Goal: Task Accomplishment & Management: Manage account settings

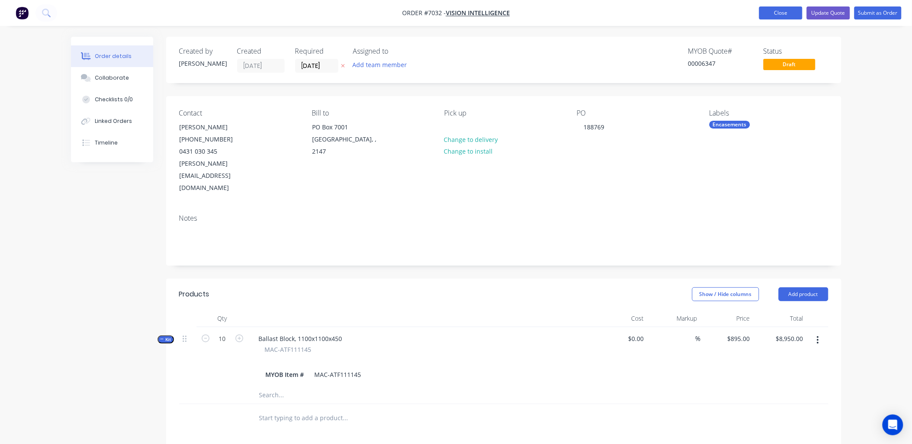
click at [780, 10] on button "Close" at bounding box center [780, 12] width 43 height 13
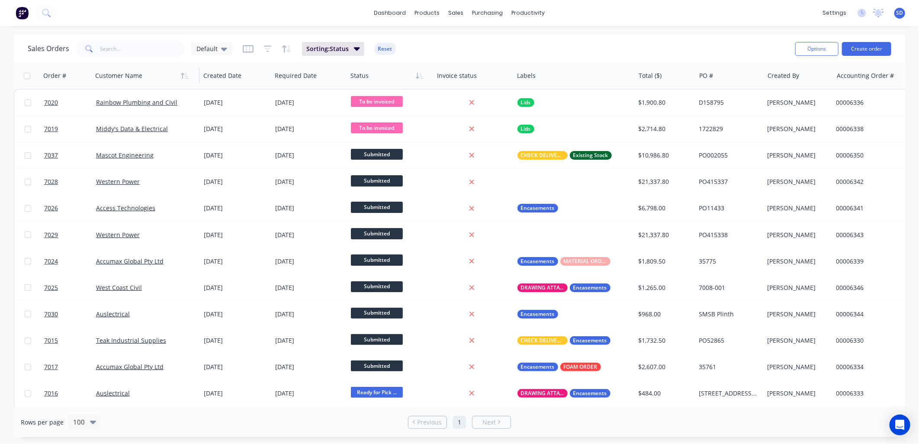
click at [158, 80] on div at bounding box center [143, 75] width 96 height 17
click at [184, 79] on icon "button" at bounding box center [185, 75] width 8 height 7
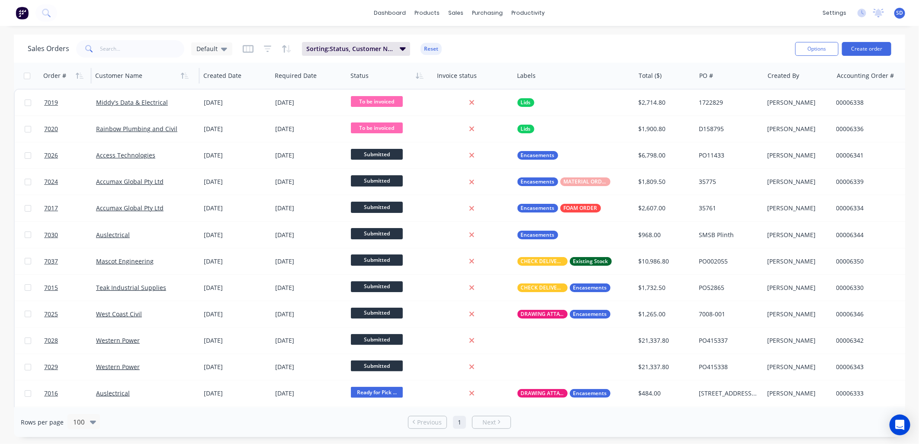
click at [52, 77] on div "Order #" at bounding box center [54, 75] width 23 height 9
click at [80, 75] on icon "button" at bounding box center [80, 75] width 8 height 7
click at [80, 76] on icon "button" at bounding box center [82, 76] width 4 height 6
click at [429, 49] on button "Reset" at bounding box center [431, 49] width 21 height 12
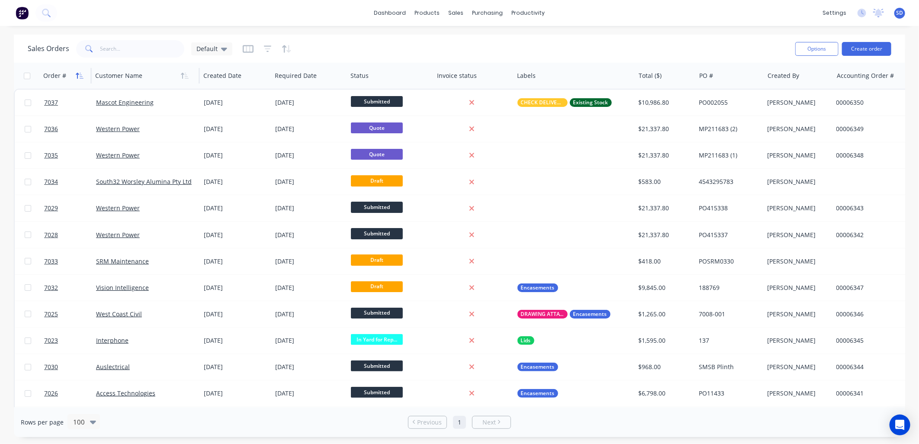
click at [73, 76] on button "button" at bounding box center [79, 75] width 13 height 13
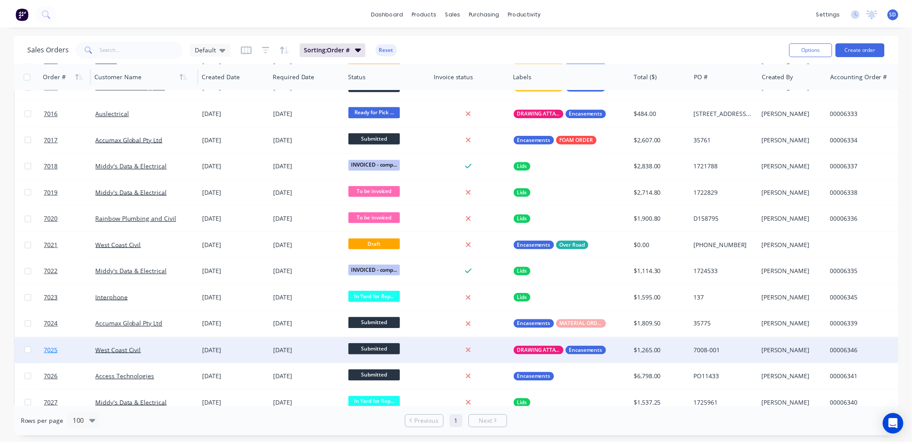
scroll to position [481, 0]
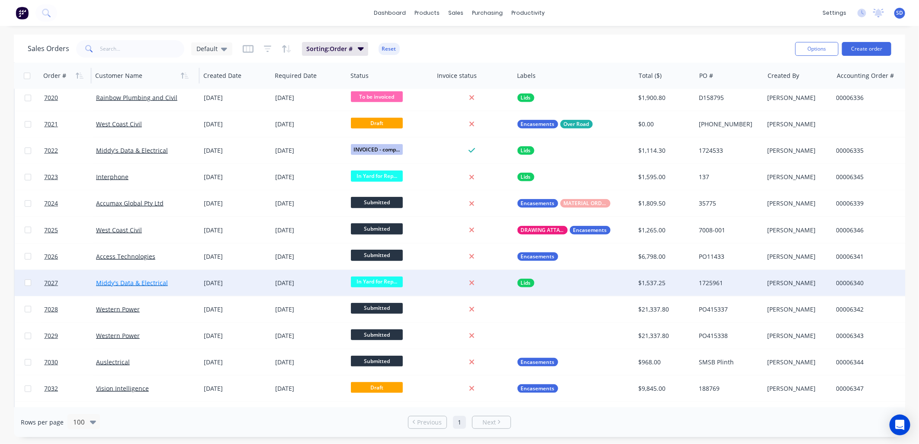
click at [118, 280] on link "Middy's Data & Electrical" at bounding box center [132, 283] width 72 height 8
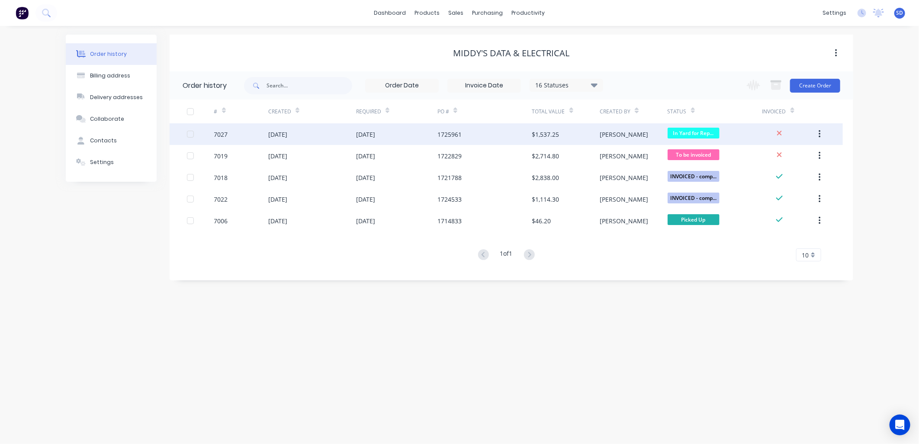
click at [328, 139] on div "[DATE]" at bounding box center [312, 134] width 88 height 22
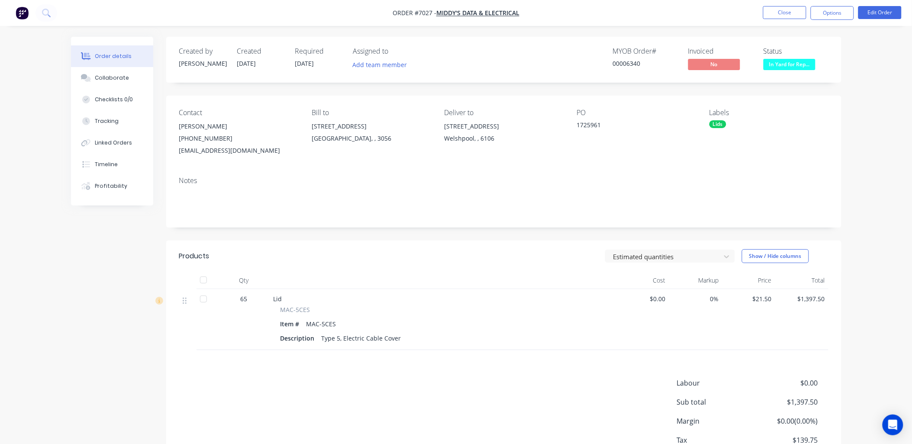
click at [856, 187] on div "Order details Collaborate Checklists 0/0 Tracking Linked Orders Timeline Profit…" at bounding box center [456, 252] width 912 height 504
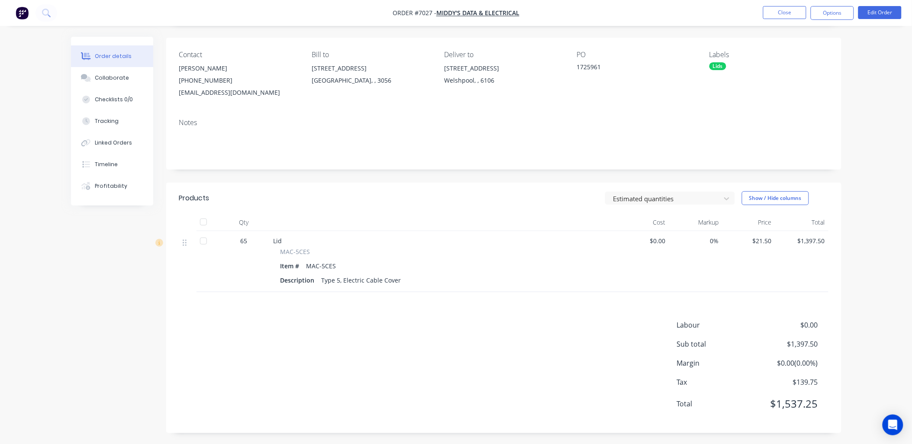
scroll to position [61, 0]
click at [811, 322] on span "$0.00" at bounding box center [785, 323] width 64 height 10
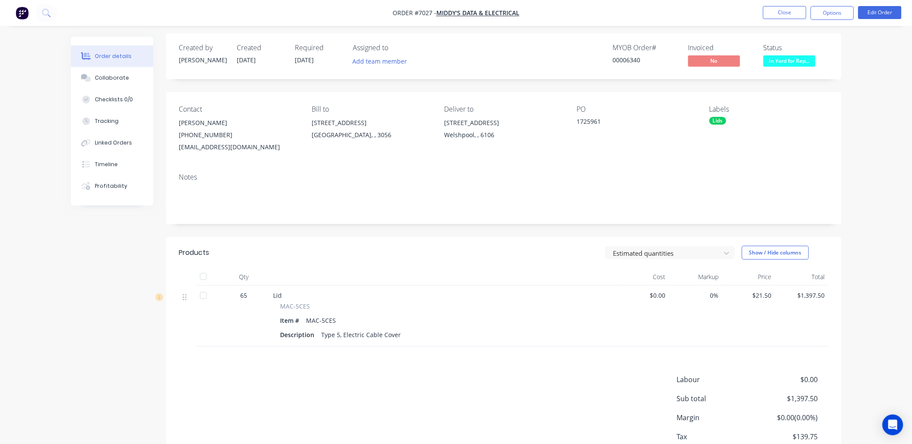
scroll to position [0, 0]
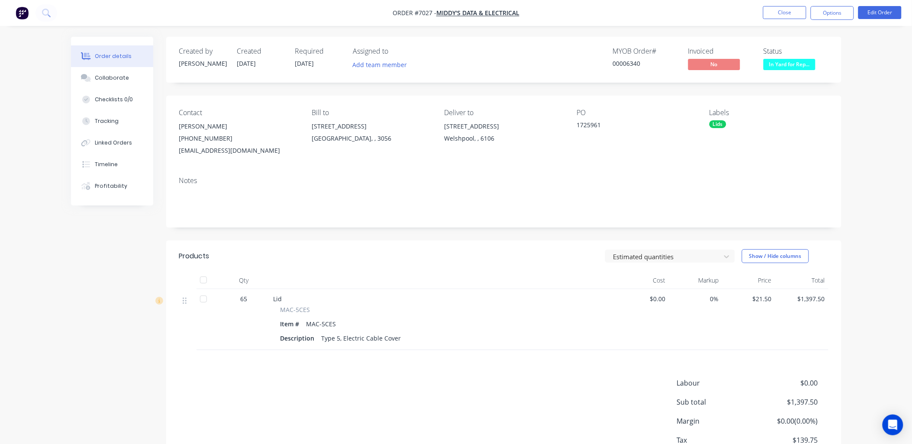
click at [862, 235] on div "Order details Collaborate Checklists 0/0 Tracking Linked Orders Timeline Profit…" at bounding box center [456, 252] width 912 height 504
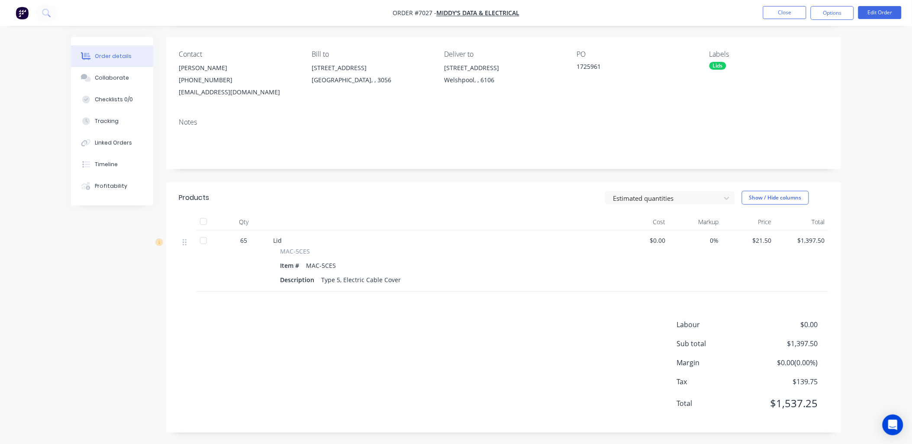
scroll to position [61, 0]
click at [805, 382] on span "$139.75" at bounding box center [785, 380] width 64 height 10
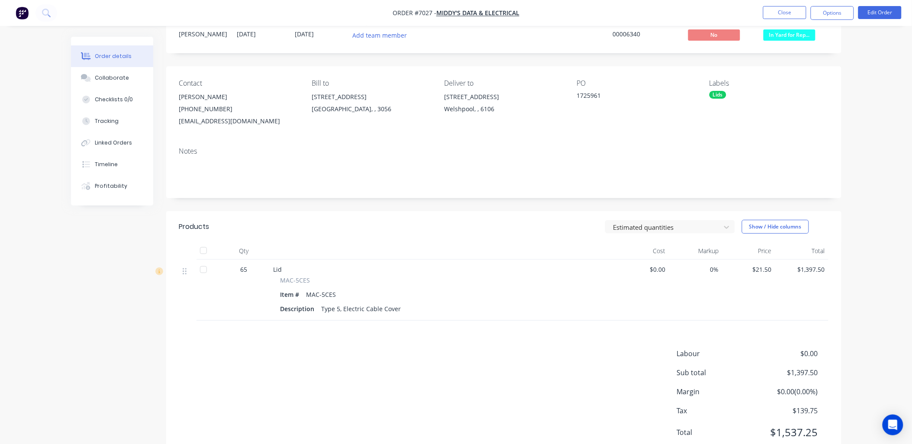
scroll to position [0, 0]
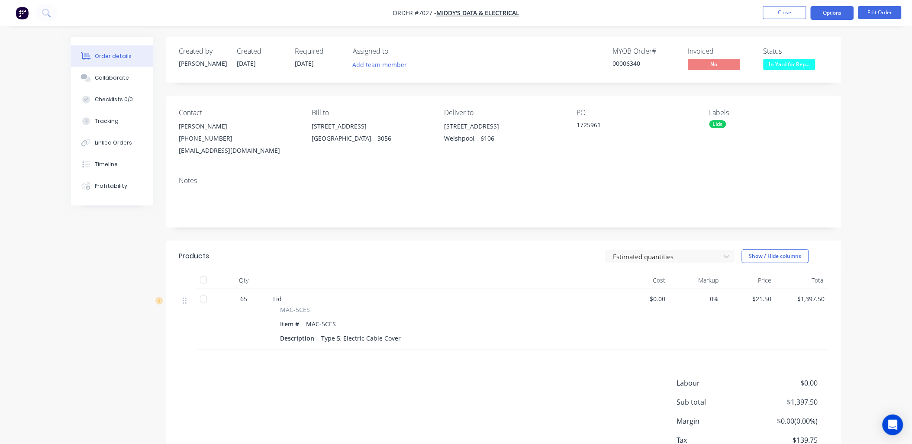
click at [845, 6] on button "Options" at bounding box center [832, 13] width 43 height 14
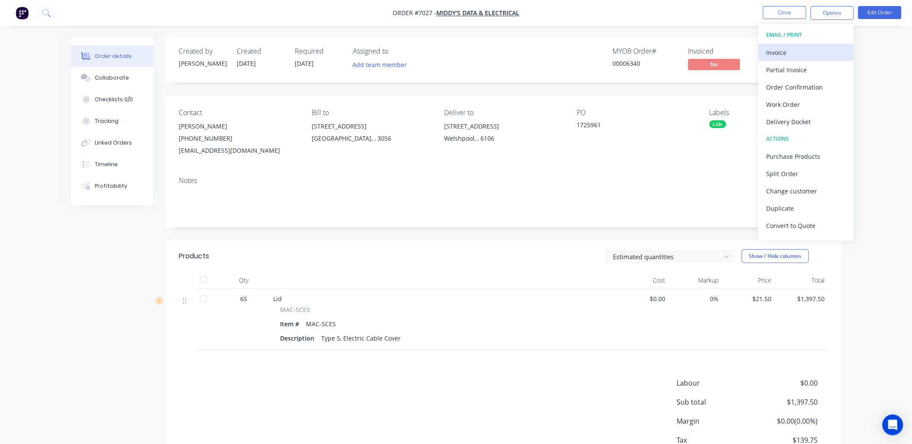
click at [772, 53] on div "Invoice" at bounding box center [806, 52] width 80 height 13
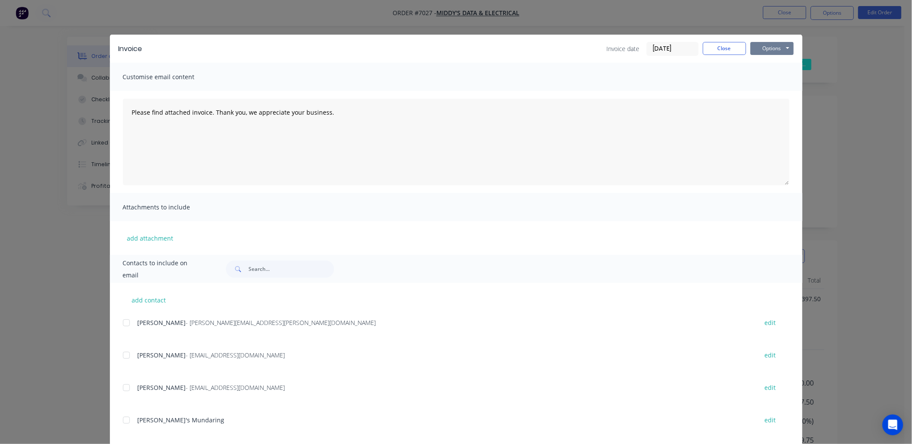
click at [781, 48] on button "Options" at bounding box center [771, 48] width 43 height 13
click at [718, 51] on button "Close" at bounding box center [724, 48] width 43 height 13
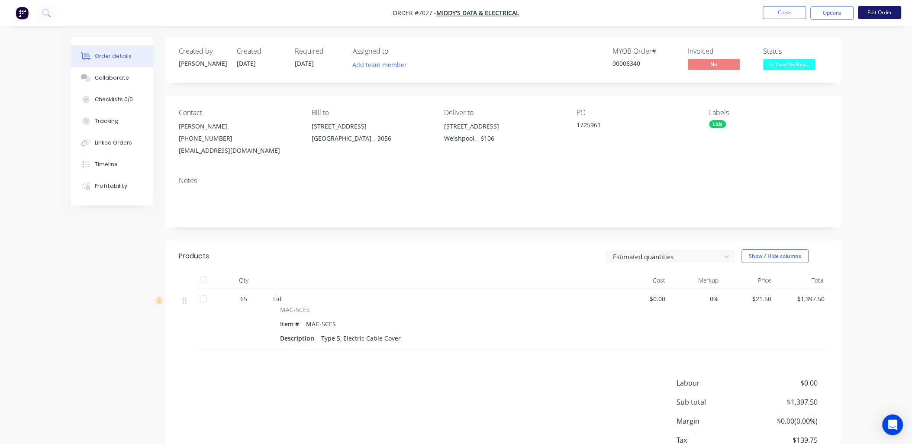
click at [880, 11] on button "Edit Order" at bounding box center [879, 12] width 43 height 13
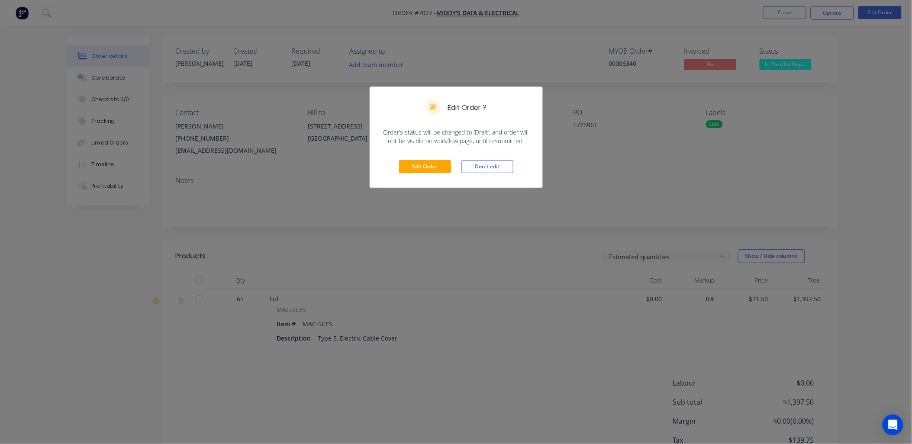
click at [863, 98] on div "Edit Order ? Order’s status will be changed to ‘Draft’, and order will not be v…" at bounding box center [456, 222] width 912 height 444
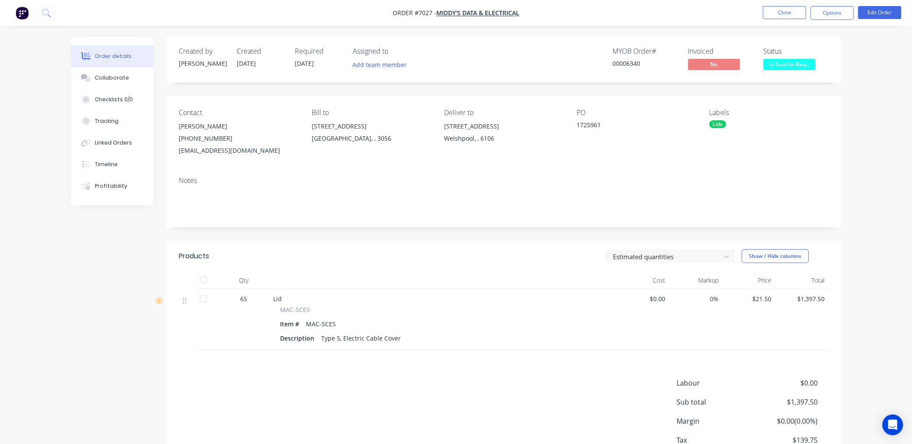
click at [859, 144] on div "Order details Collaborate Checklists 0/0 Tracking Linked Orders Timeline Profit…" at bounding box center [456, 252] width 912 height 504
click at [897, 422] on icon "Open Intercom Messenger" at bounding box center [893, 424] width 10 height 11
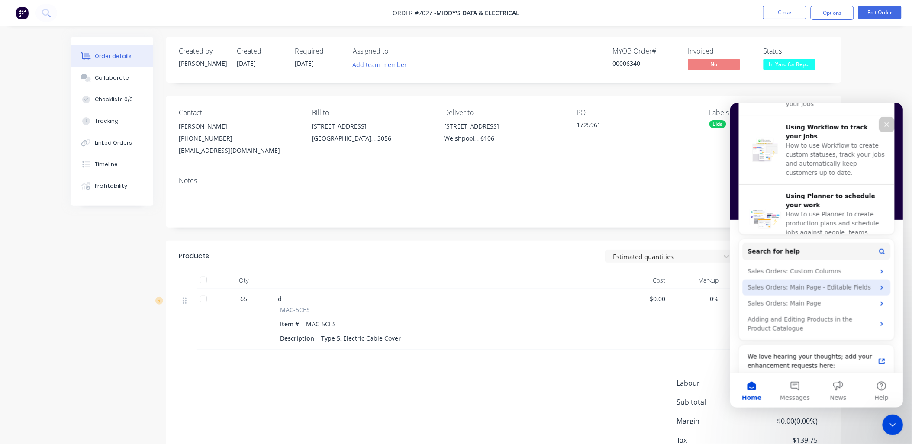
scroll to position [332, 0]
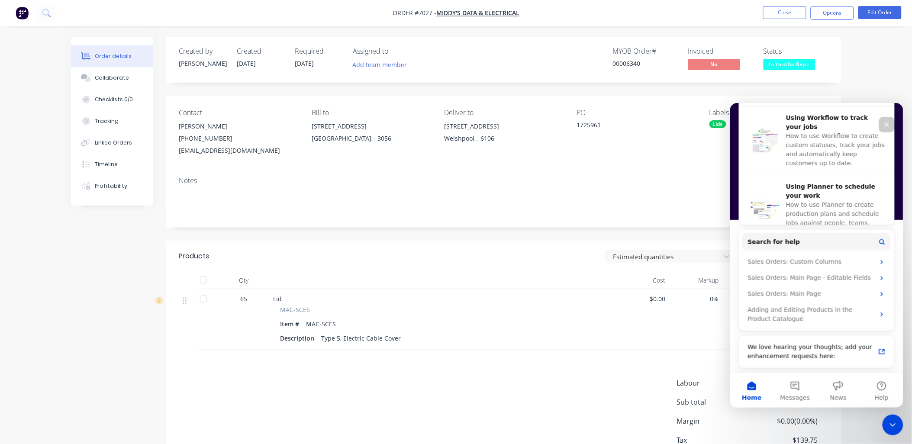
click at [891, 70] on div "Order details Collaborate Checklists 0/0 Tracking Linked Orders Timeline Profit…" at bounding box center [456, 252] width 912 height 504
click at [883, 124] on icon "Close" at bounding box center [886, 124] width 7 height 7
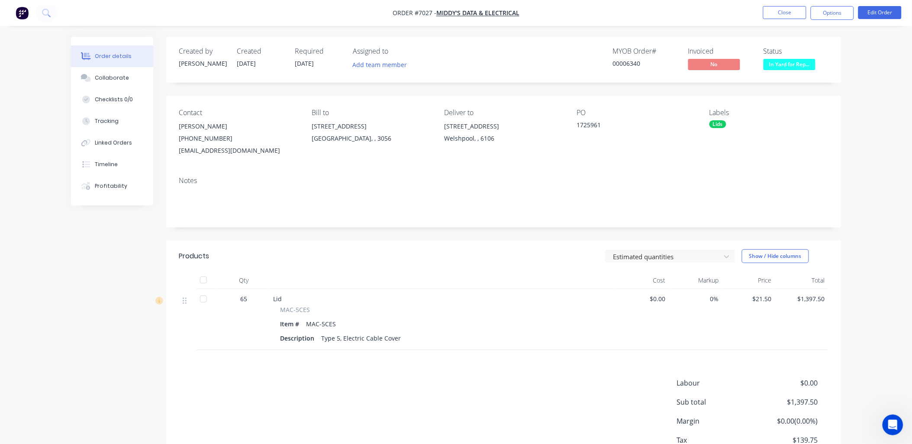
scroll to position [0, 0]
click at [878, 73] on div "Order details Collaborate Checklists 0/0 Tracking Linked Orders Timeline Profit…" at bounding box center [456, 252] width 912 height 504
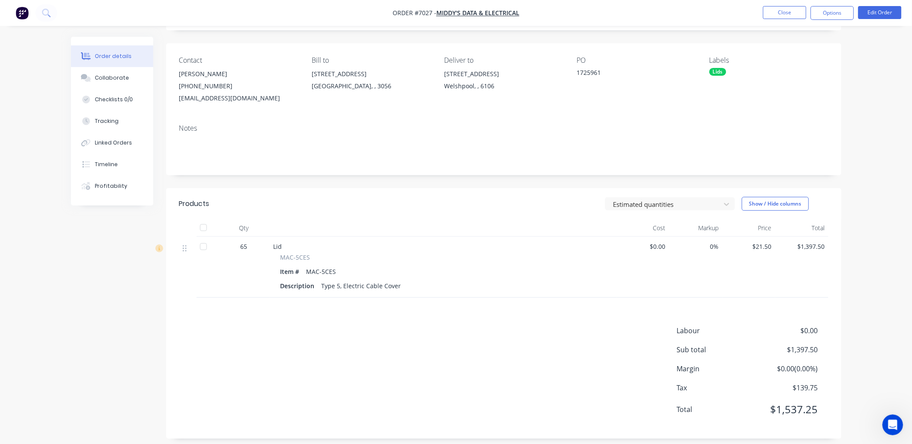
scroll to position [61, 0]
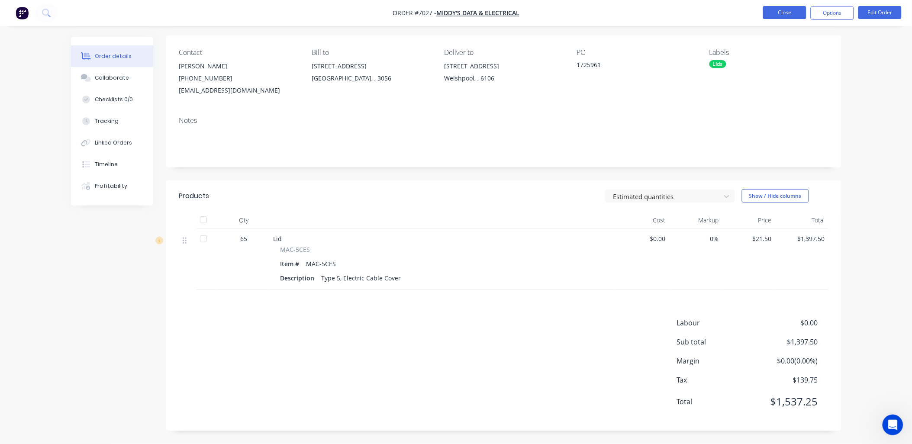
click at [787, 14] on button "Close" at bounding box center [784, 12] width 43 height 13
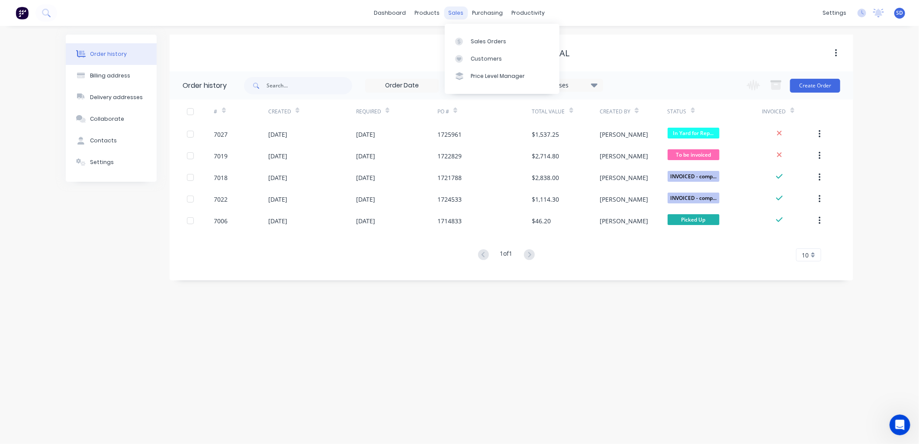
click at [457, 16] on div "sales" at bounding box center [456, 12] width 24 height 13
click at [478, 35] on link "Sales Orders" at bounding box center [502, 40] width 115 height 17
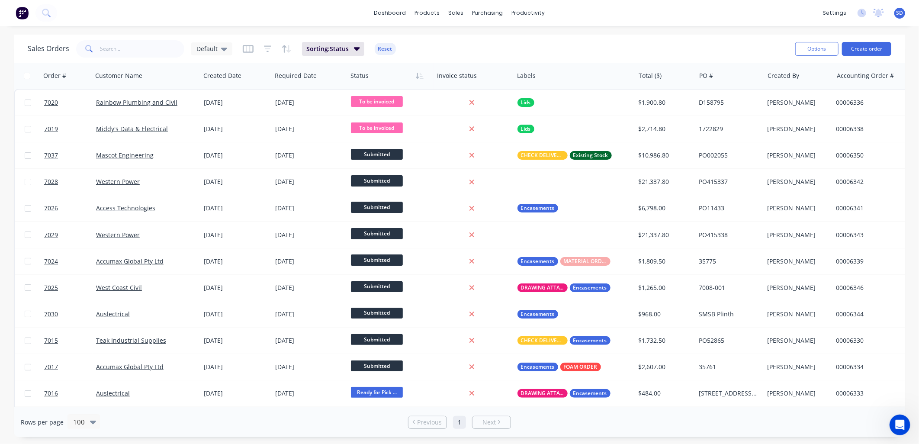
click at [387, 52] on button "Reset" at bounding box center [385, 49] width 21 height 12
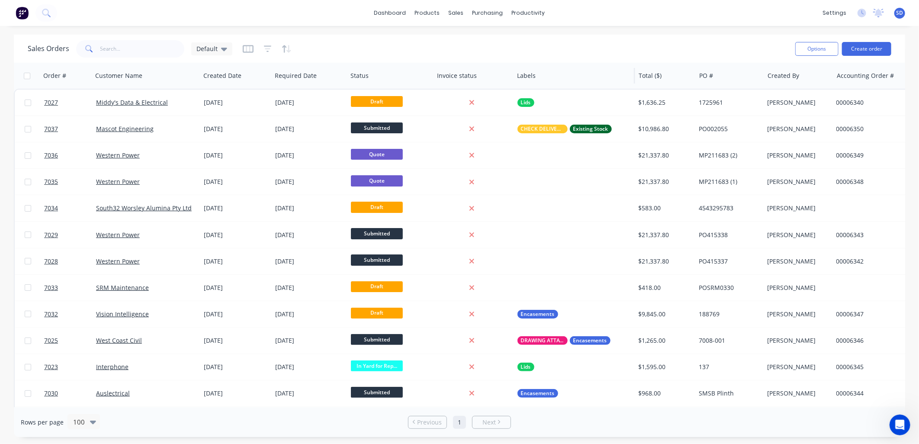
click at [547, 83] on div at bounding box center [571, 75] width 109 height 17
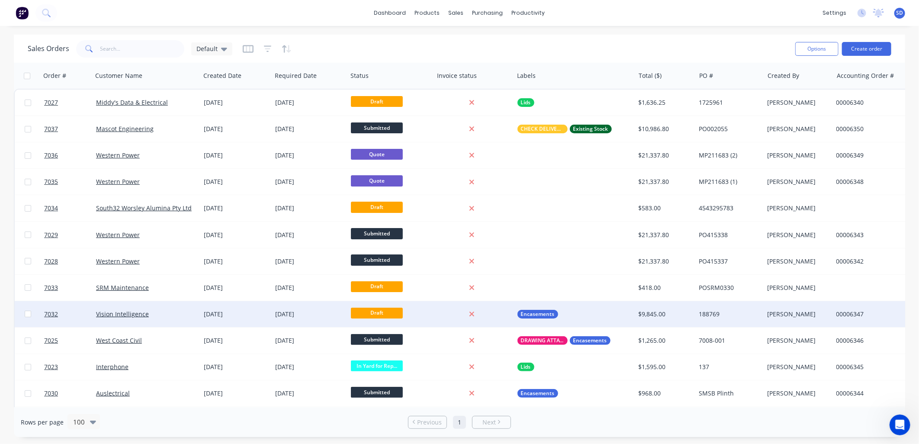
click at [154, 315] on div "Vision Intelligence" at bounding box center [144, 314] width 96 height 9
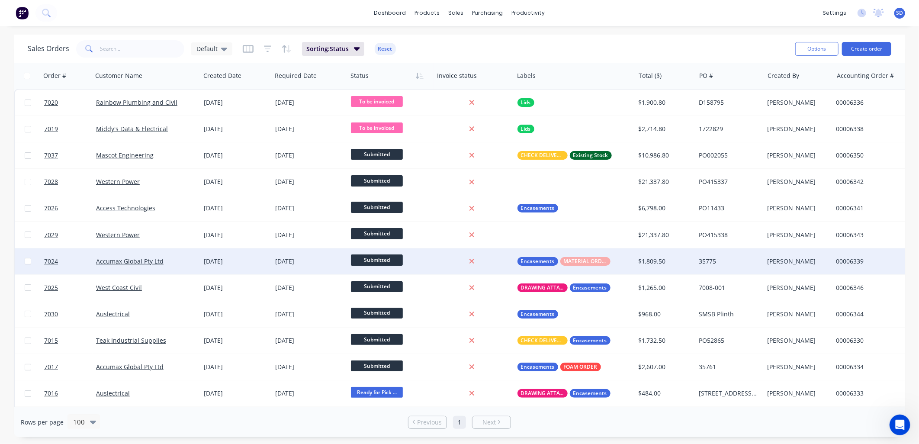
click at [184, 266] on div "Accumax Global Pty Ltd" at bounding box center [147, 261] width 108 height 26
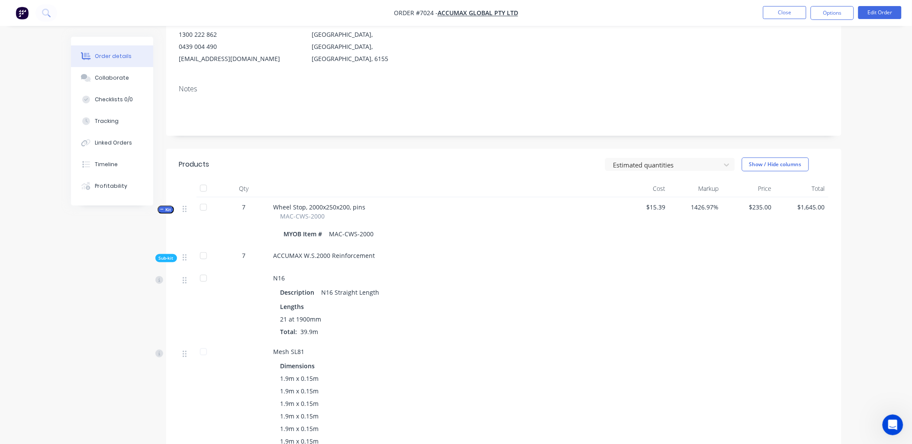
scroll to position [144, 0]
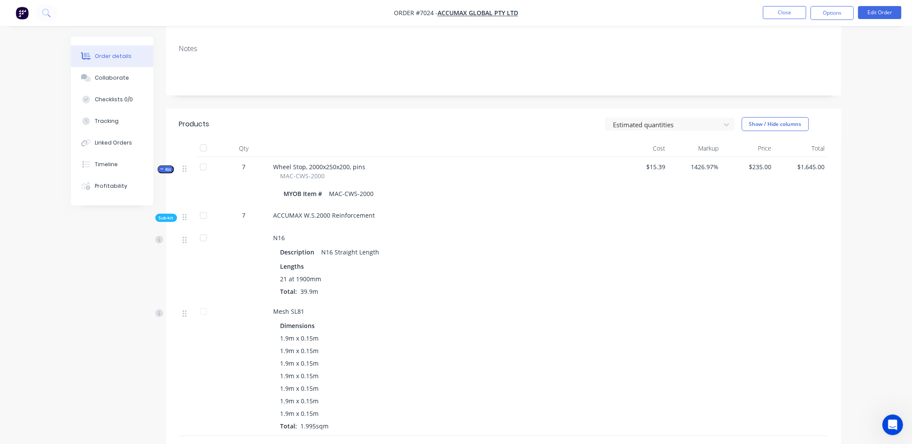
click at [161, 169] on icon "button" at bounding box center [162, 169] width 4 height 4
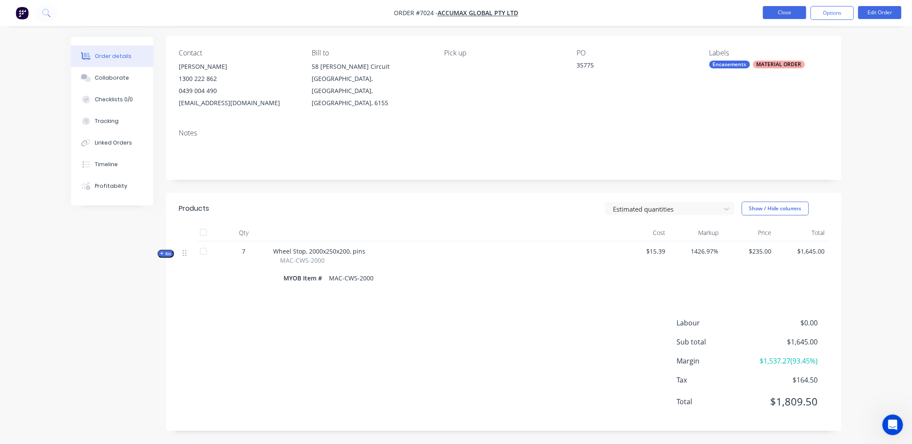
click at [778, 19] on li "Close" at bounding box center [784, 13] width 43 height 14
click at [787, 14] on button "Close" at bounding box center [784, 12] width 43 height 13
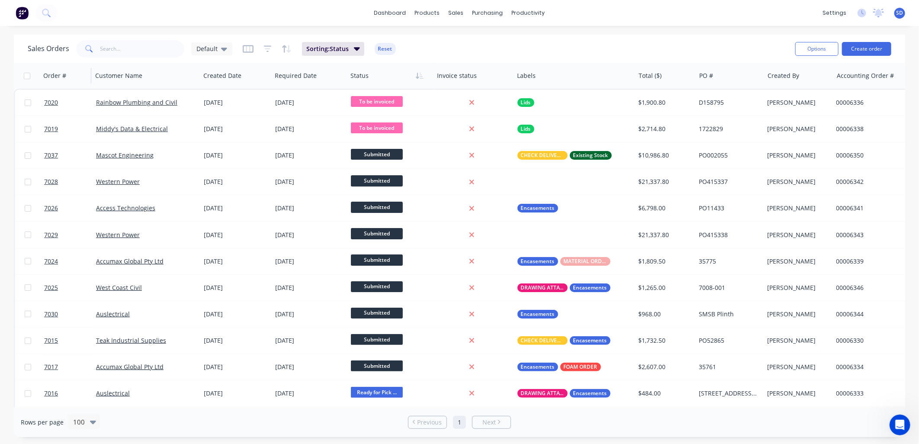
click at [87, 77] on div "Order #" at bounding box center [66, 76] width 52 height 26
click at [81, 76] on icon "button" at bounding box center [82, 76] width 4 height 6
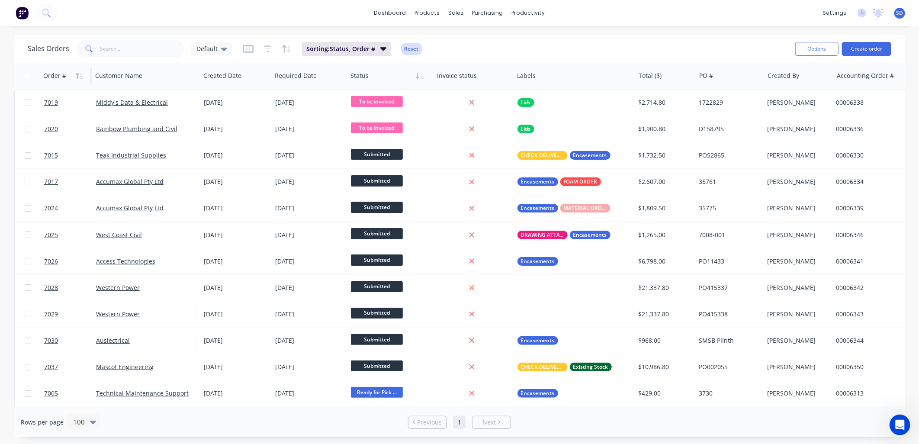
click at [405, 49] on button "Reset" at bounding box center [411, 49] width 21 height 12
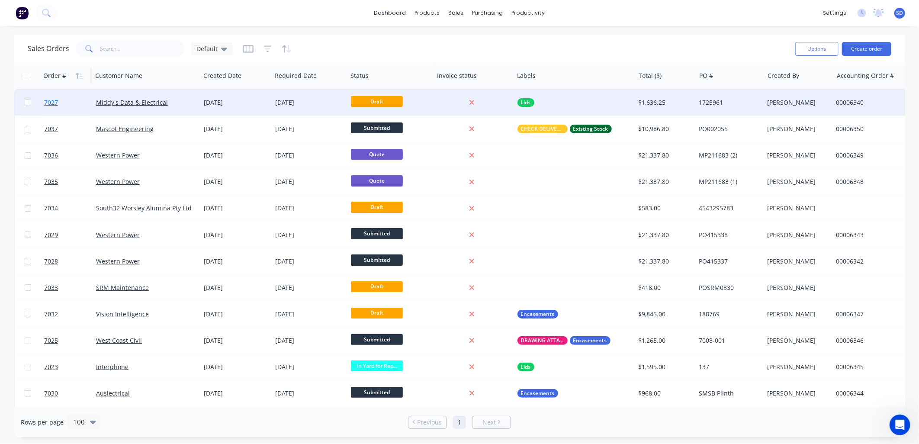
click at [52, 102] on span "7027" at bounding box center [51, 102] width 14 height 9
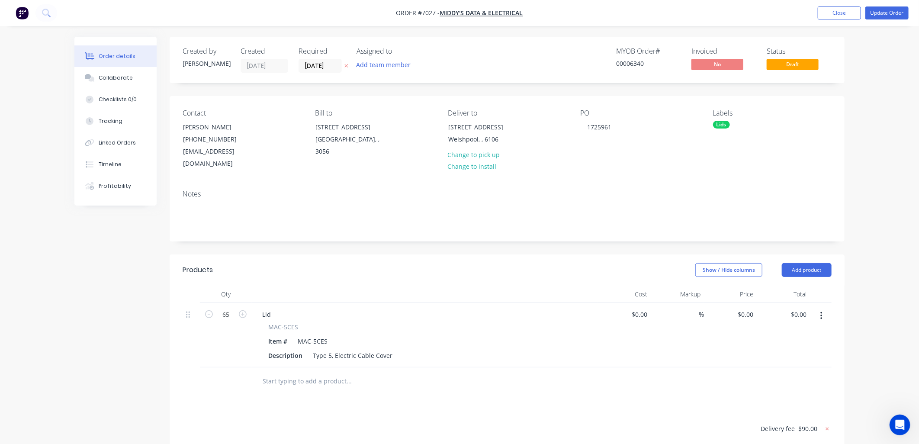
type input "$21.50"
type input "$1,397.50"
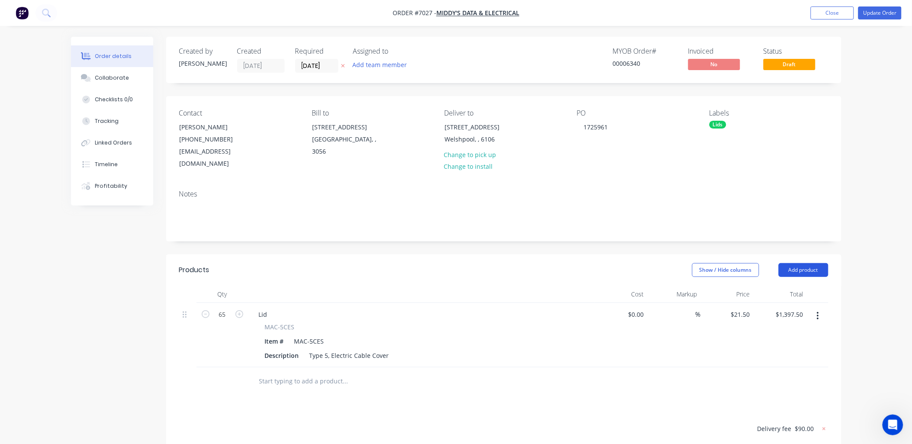
click at [790, 263] on button "Add product" at bounding box center [804, 270] width 50 height 14
click at [296, 373] on input "text" at bounding box center [345, 381] width 173 height 17
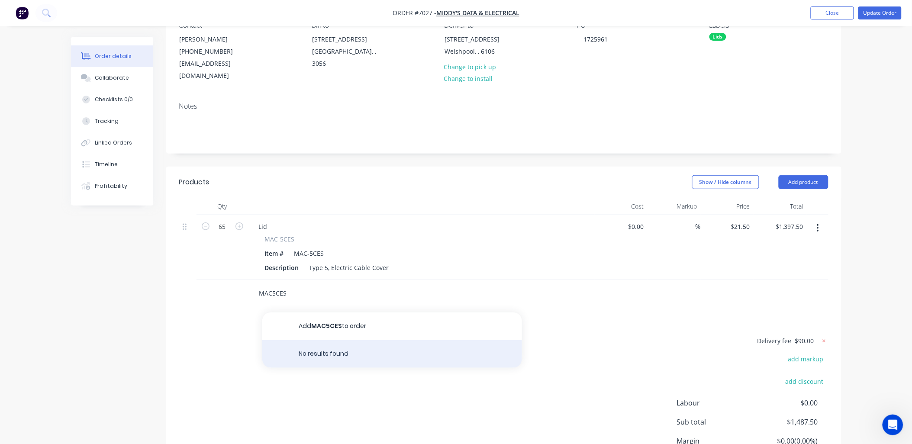
scroll to position [96, 0]
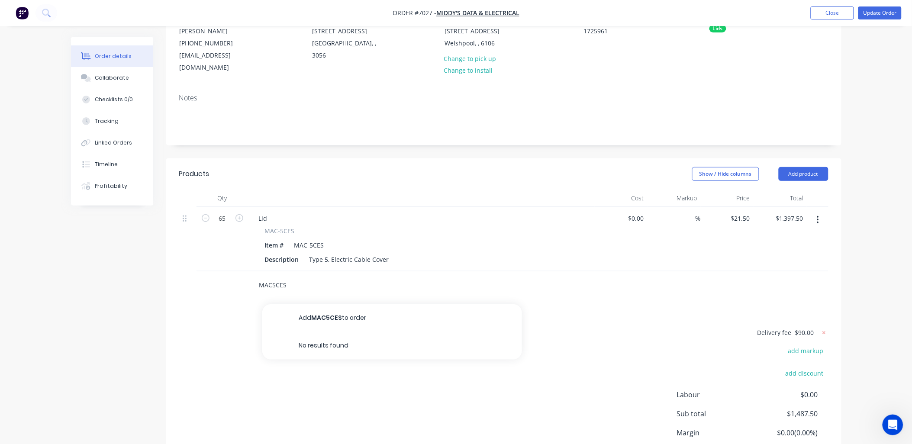
click at [273, 277] on input "MAC5CES" at bounding box center [345, 285] width 173 height 17
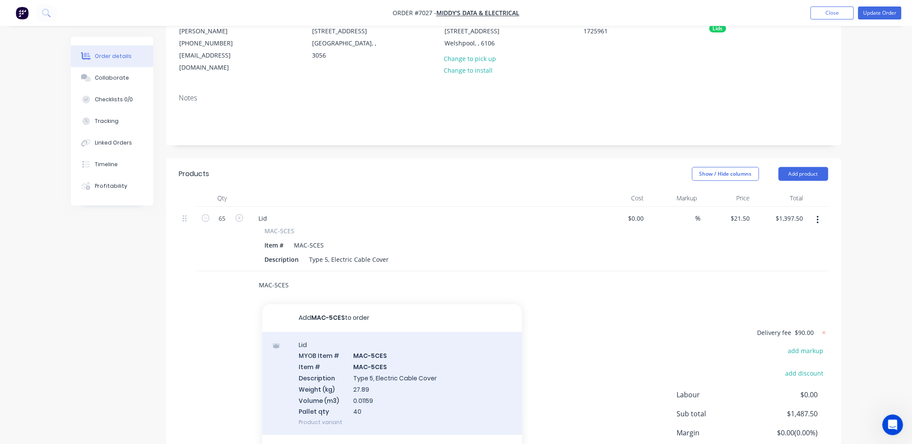
type input "MAC-5CES"
click at [341, 365] on div "Lid MYOB Item # MAC-5CES Item # MAC-5CES Description Type 5, Electric Cable Cov…" at bounding box center [392, 383] width 260 height 103
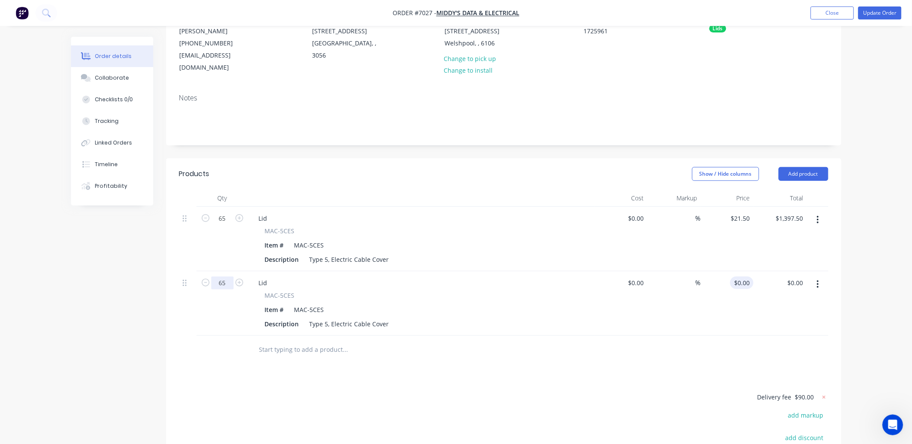
type input "65"
click at [750, 277] on input "0" at bounding box center [744, 283] width 20 height 13
type input "$21.50"
type input "$1,397.50"
click at [736, 311] on div "$21.50 21.5" at bounding box center [727, 303] width 53 height 64
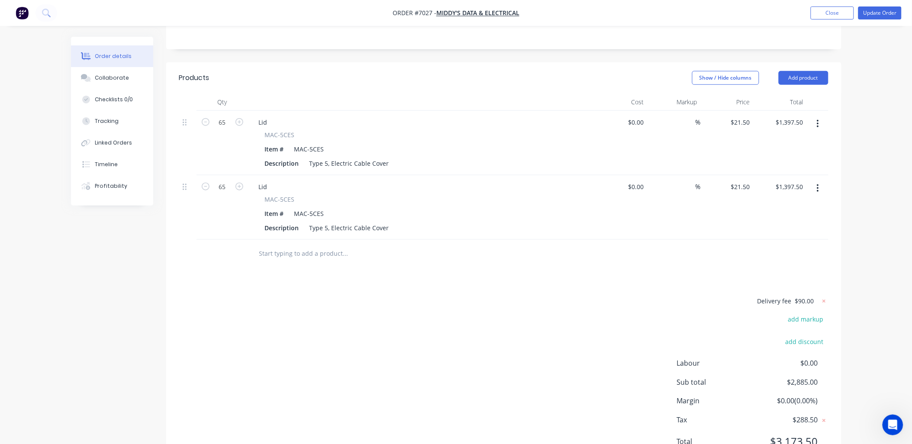
scroll to position [48, 0]
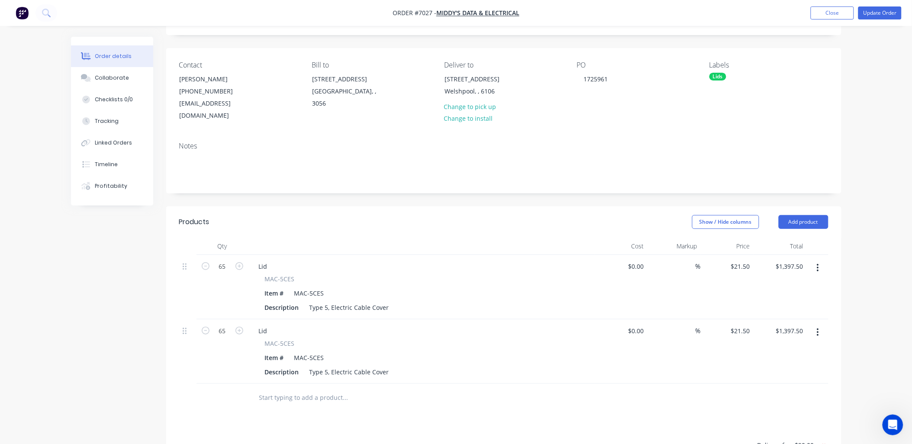
click at [818, 264] on icon "button" at bounding box center [818, 268] width 2 height 8
click at [770, 336] on div "Delete" at bounding box center [787, 342] width 67 height 13
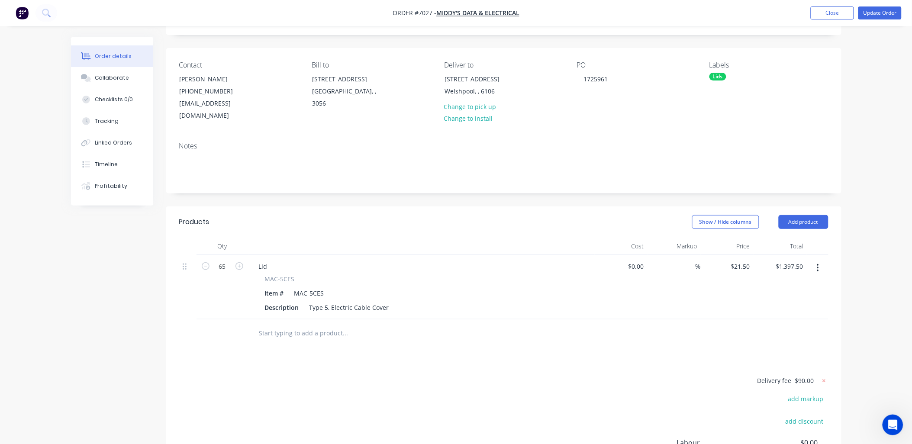
click at [853, 288] on div "Order details Collaborate Checklists 0/0 Tracking Linked Orders Timeline Profit…" at bounding box center [456, 258] width 912 height 612
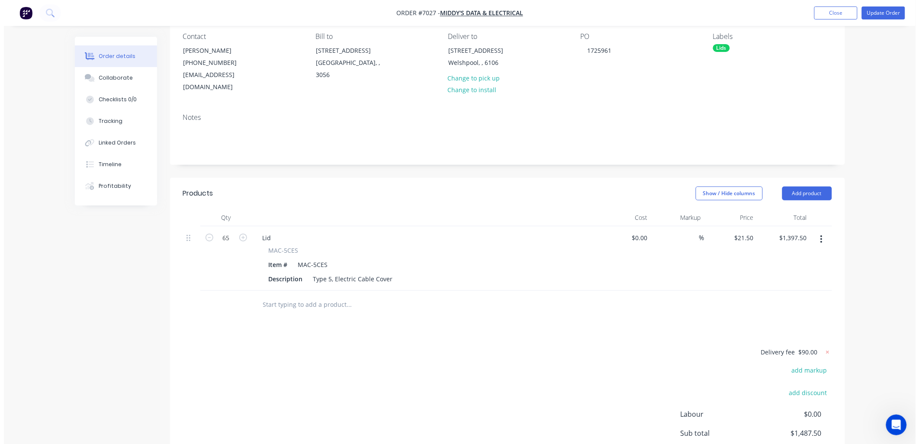
scroll to position [0, 0]
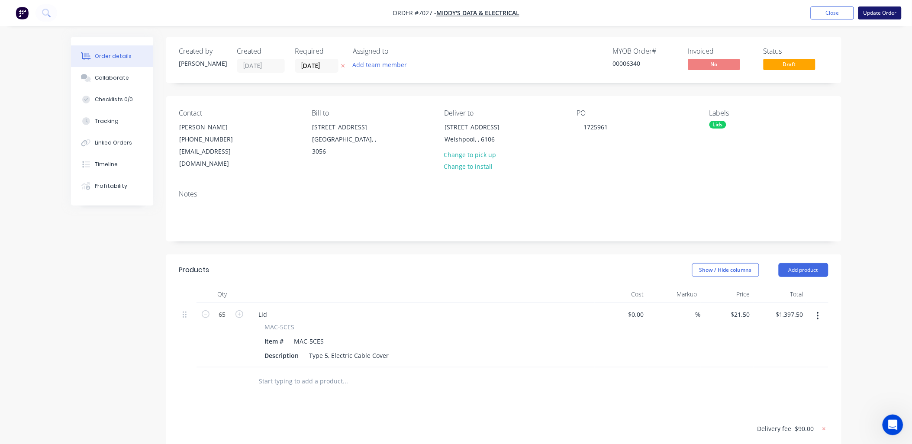
click at [878, 14] on button "Update Order" at bounding box center [879, 12] width 43 height 13
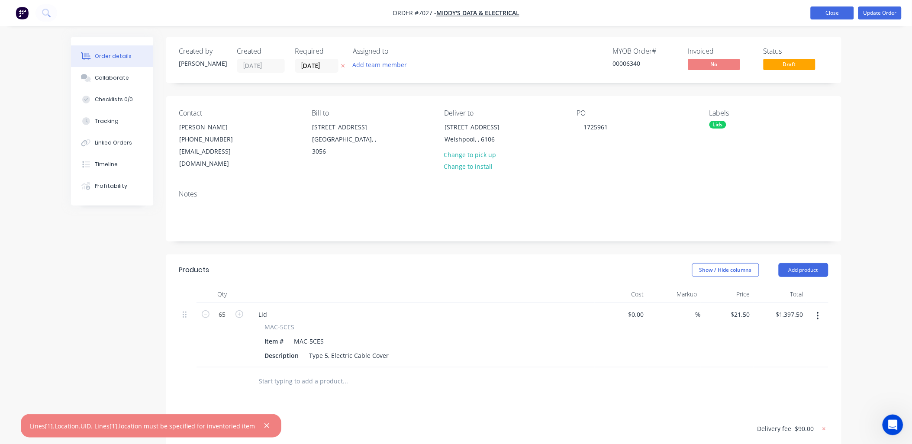
click at [843, 7] on button "Close" at bounding box center [832, 12] width 43 height 13
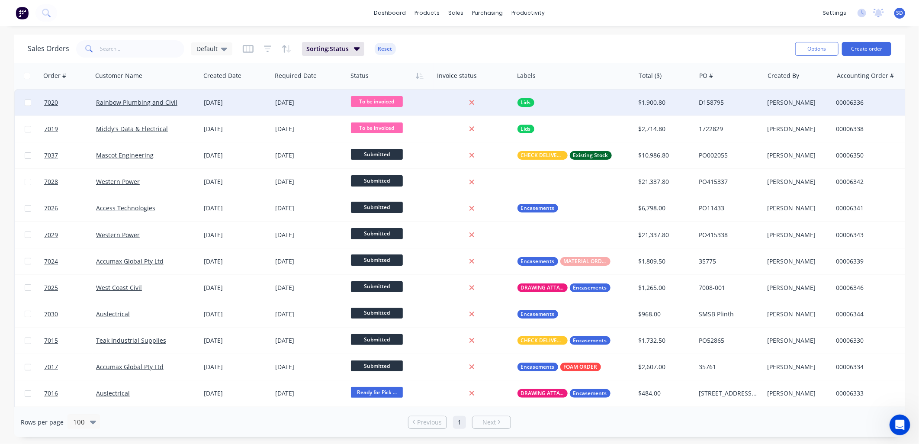
click at [184, 100] on div "Rainbow Plumbing and Civil" at bounding box center [144, 102] width 96 height 9
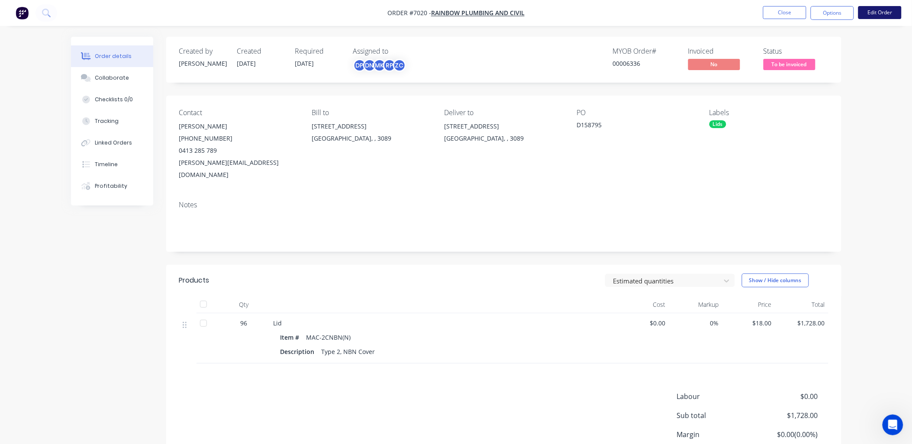
click at [889, 11] on button "Edit Order" at bounding box center [879, 12] width 43 height 13
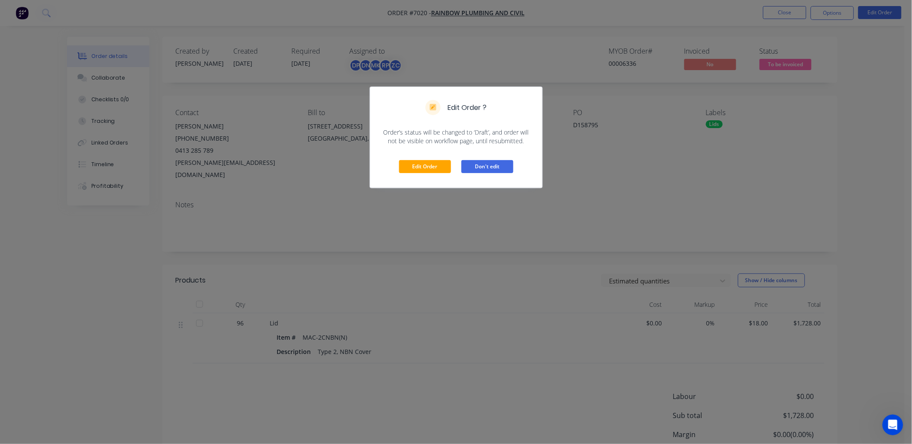
click at [500, 167] on button "Don't edit" at bounding box center [487, 166] width 52 height 13
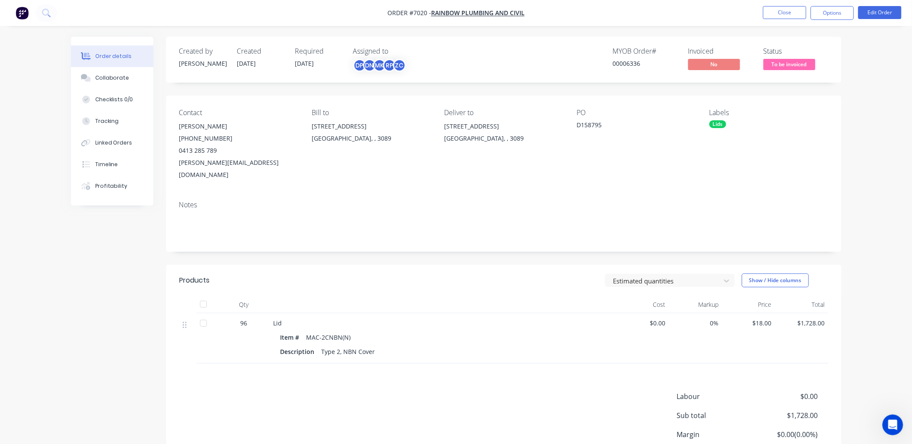
click at [895, 154] on div "Order details Collaborate Checklists 0/0 Tracking Linked Orders Timeline Profit…" at bounding box center [456, 259] width 912 height 518
click at [831, 11] on button "Options" at bounding box center [832, 13] width 43 height 14
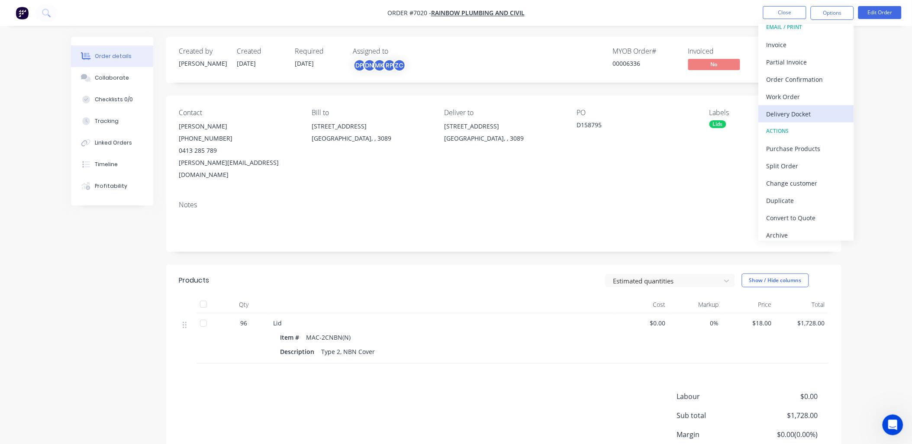
scroll to position [13, 0]
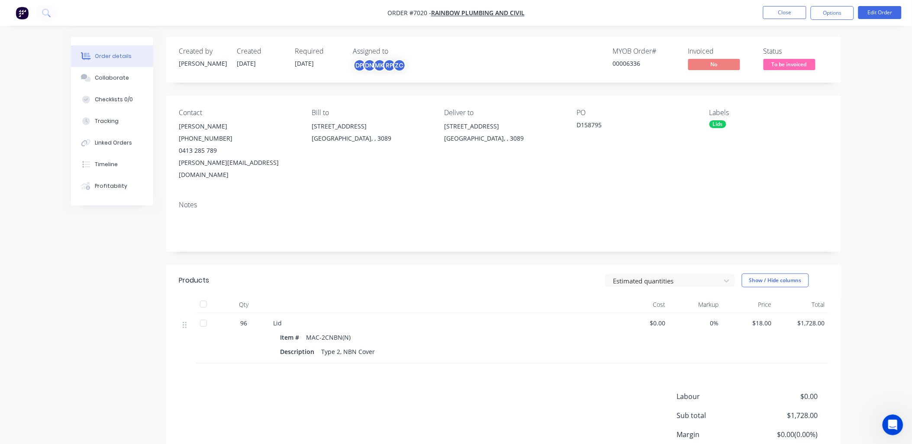
click at [895, 200] on div "Order details Collaborate Checklists 0/0 Tracking Linked Orders Timeline Profit…" at bounding box center [456, 259] width 912 height 518
click at [831, 12] on button "Options" at bounding box center [832, 13] width 43 height 14
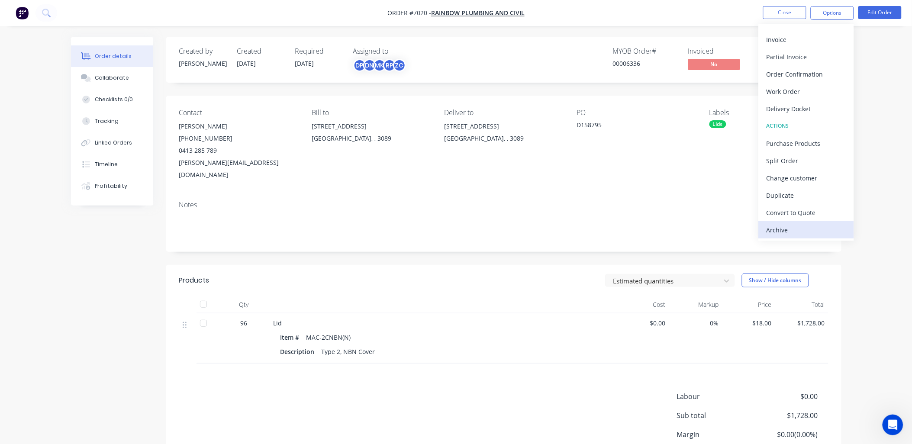
click at [796, 228] on div "Archive" at bounding box center [806, 230] width 80 height 13
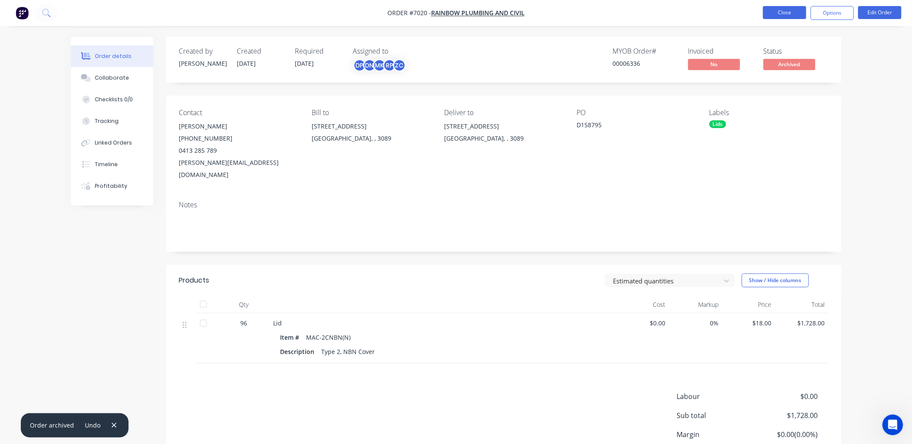
click at [787, 6] on button "Close" at bounding box center [784, 12] width 43 height 13
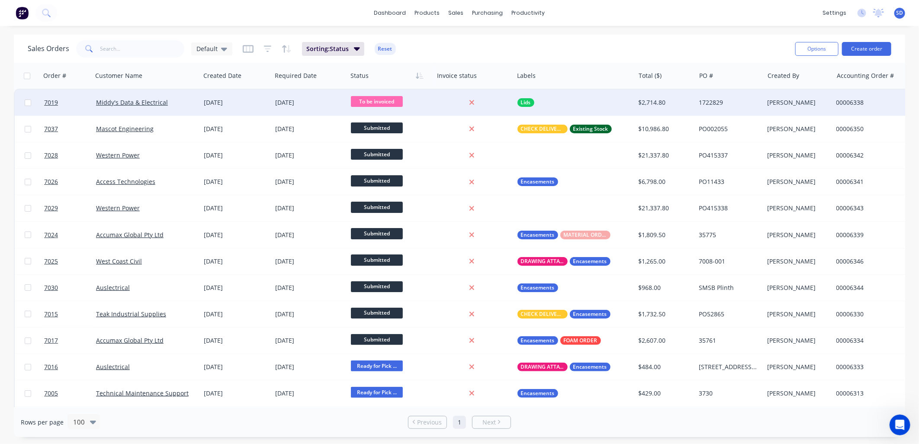
click at [178, 106] on div "Middy's Data & Electrical" at bounding box center [144, 102] width 96 height 9
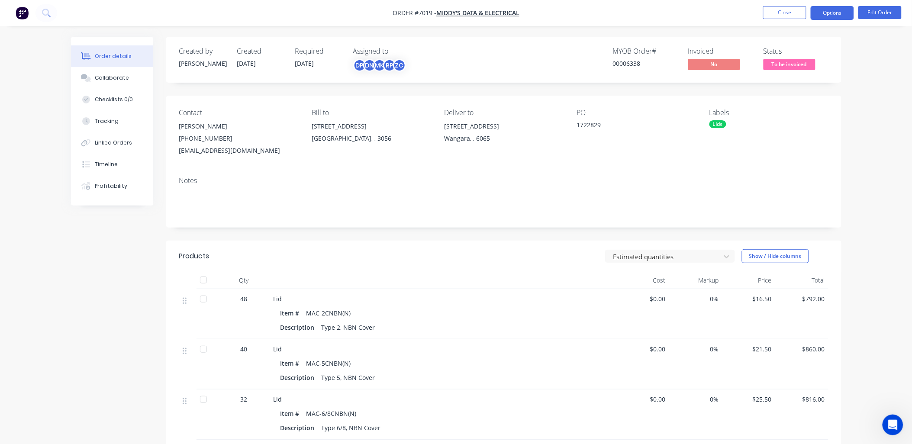
click at [828, 14] on button "Options" at bounding box center [832, 13] width 43 height 14
click at [882, 66] on div "Order details Collaborate Checklists 0/0 Tracking Linked Orders Timeline Profit…" at bounding box center [456, 297] width 912 height 594
click at [778, 11] on button "Close" at bounding box center [784, 12] width 43 height 13
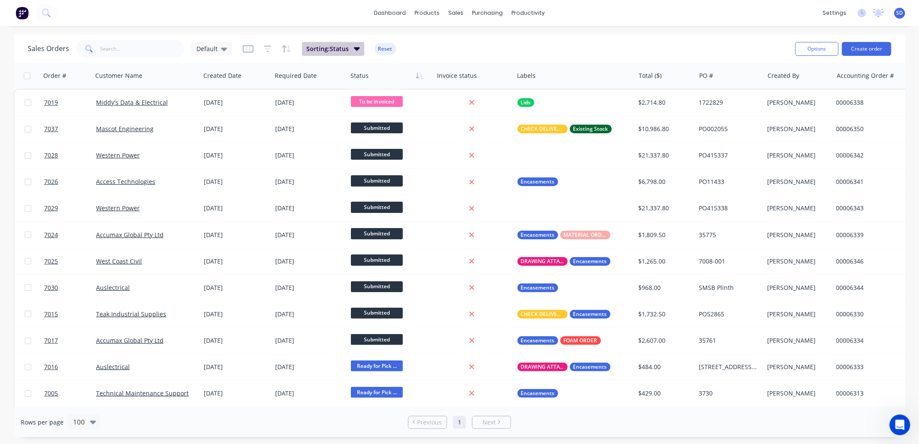
click at [355, 48] on icon "button" at bounding box center [357, 48] width 6 height 3
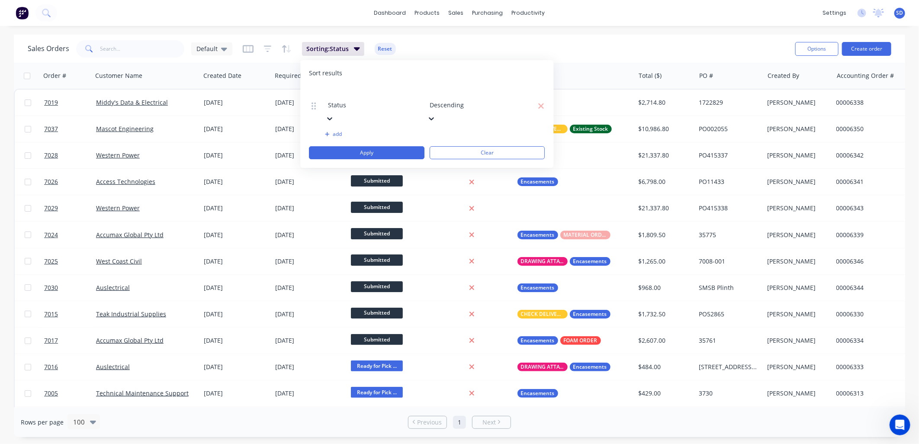
click at [472, 42] on div "Sales Orders Default Sorting: Status Reset" at bounding box center [408, 48] width 761 height 21
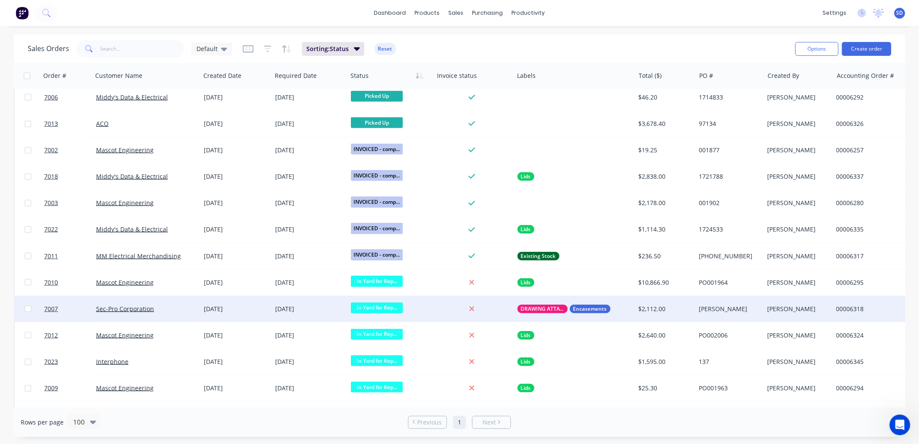
scroll to position [344, 0]
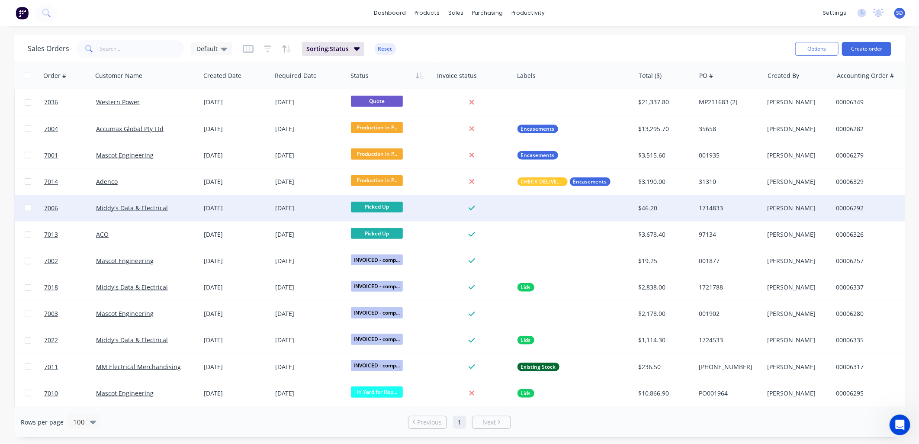
click at [355, 207] on span "Picked Up" at bounding box center [377, 207] width 52 height 11
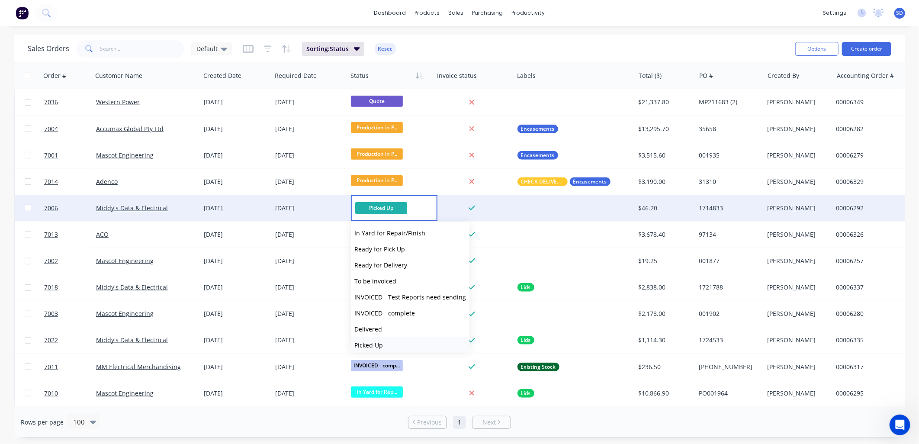
scroll to position [53, 0]
click at [399, 309] on span "INVOICED - complete" at bounding box center [384, 309] width 61 height 8
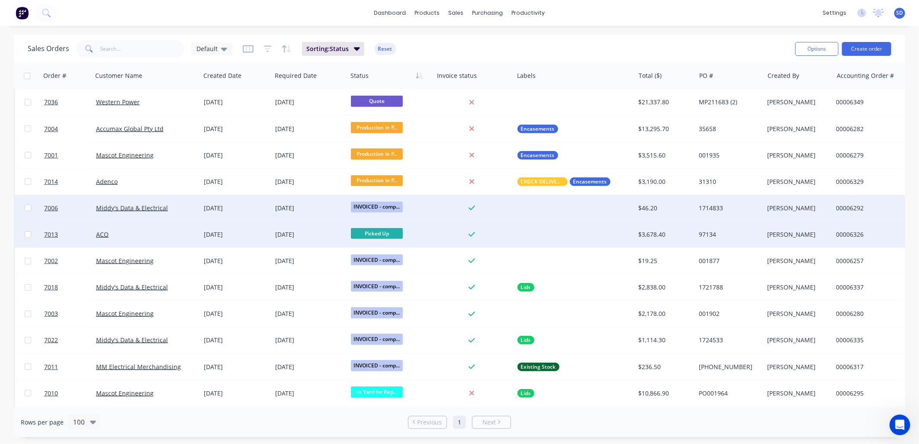
click at [367, 232] on span "Picked Up" at bounding box center [377, 233] width 52 height 11
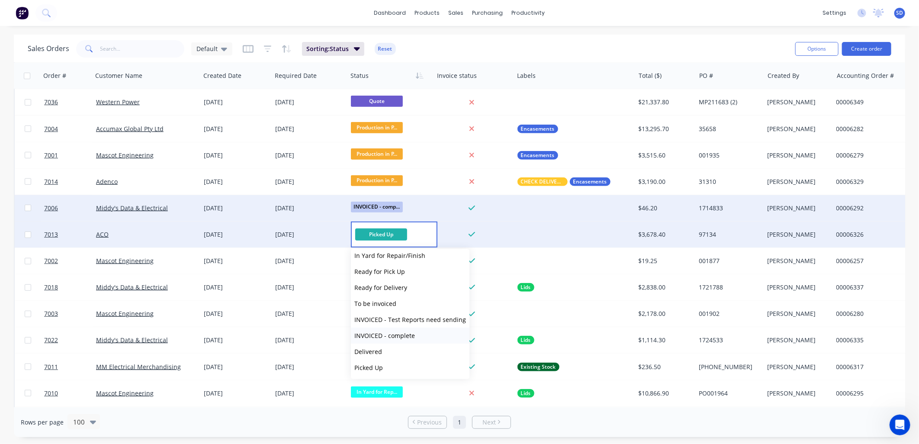
click at [372, 333] on span "INVOICED - complete" at bounding box center [384, 336] width 61 height 8
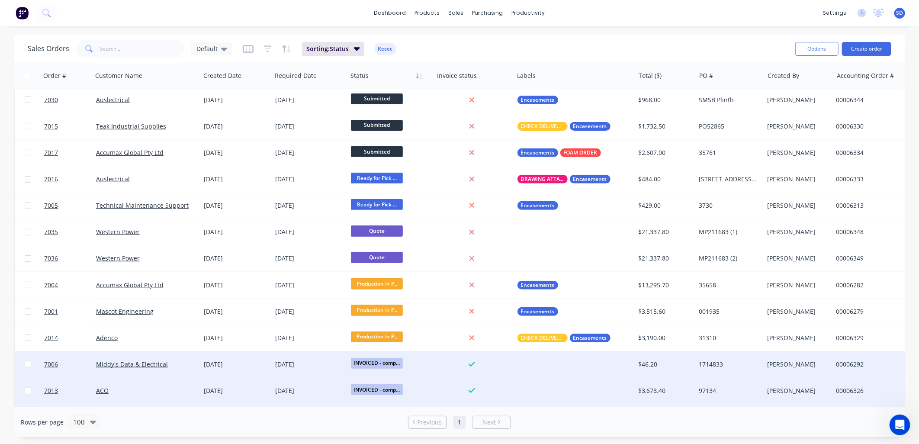
scroll to position [152, 0]
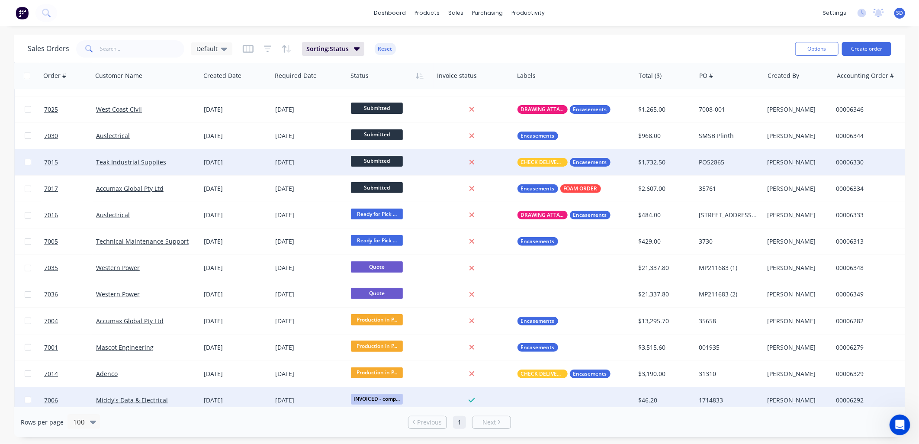
click at [377, 161] on span "Submitted" at bounding box center [377, 161] width 52 height 11
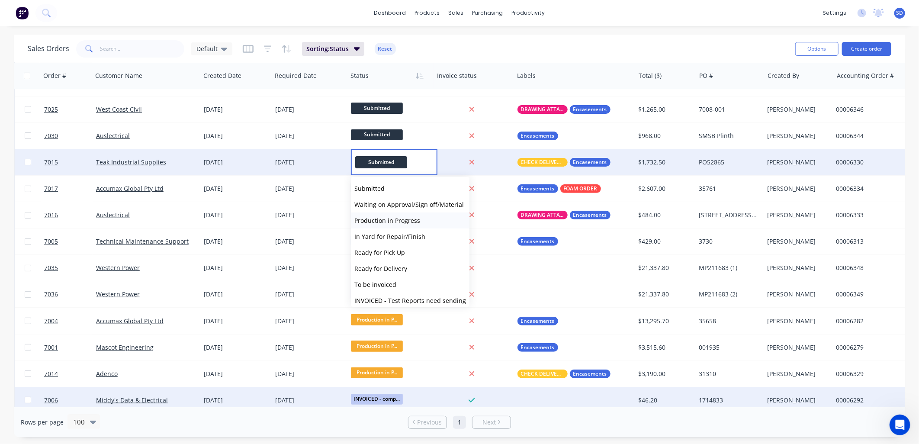
click at [390, 215] on button "Production in Progress" at bounding box center [410, 220] width 119 height 16
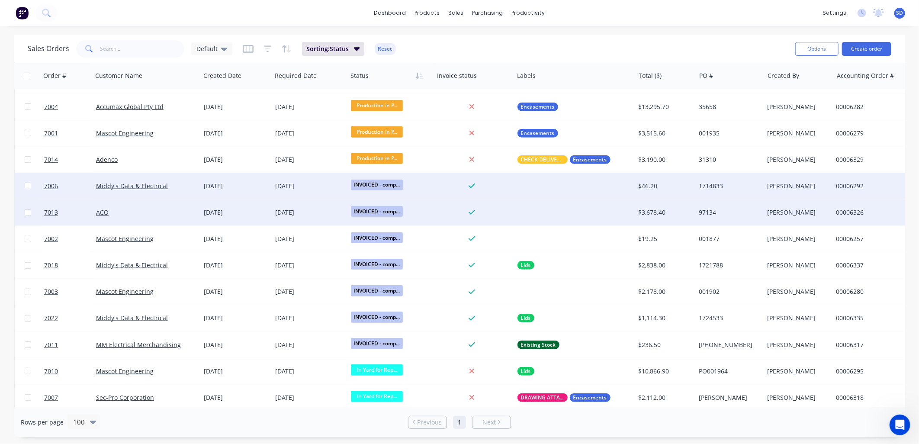
scroll to position [344, 0]
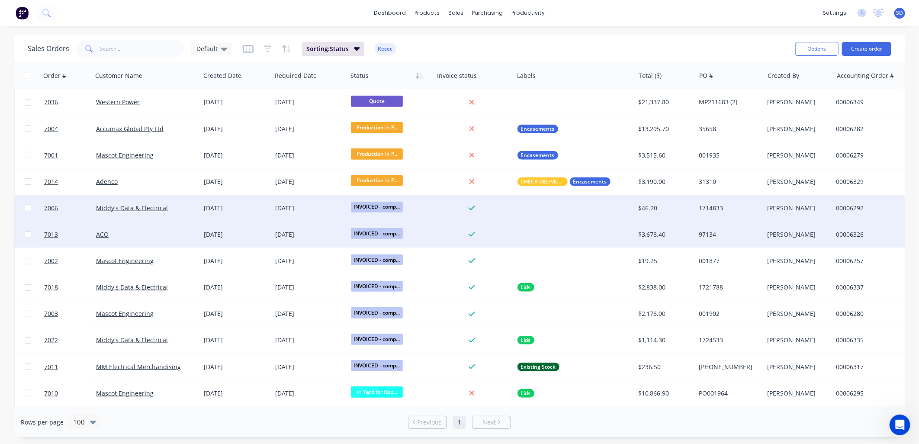
click at [144, 235] on div "ACO" at bounding box center [144, 234] width 96 height 9
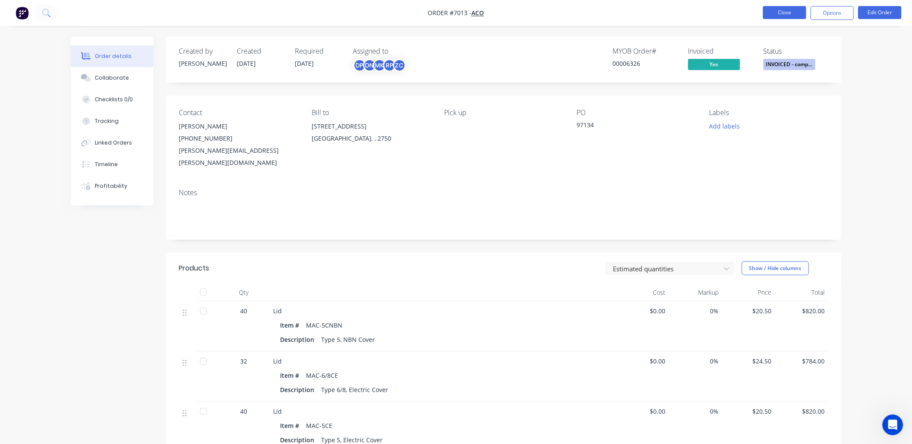
click at [782, 10] on button "Close" at bounding box center [784, 12] width 43 height 13
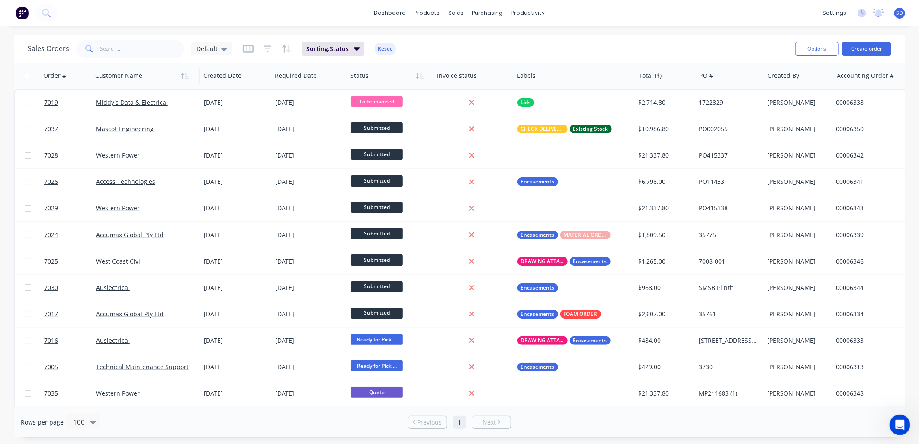
click at [149, 81] on div at bounding box center [143, 75] width 96 height 17
click at [180, 80] on button "button" at bounding box center [184, 75] width 13 height 13
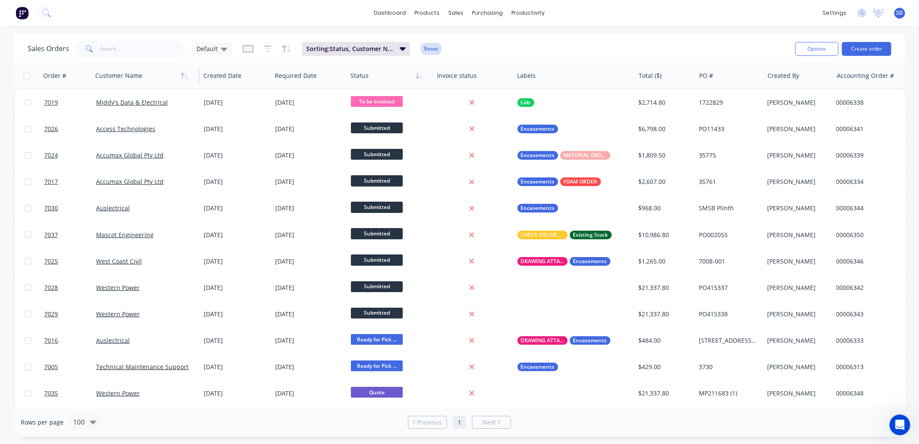
click at [424, 48] on button "Reset" at bounding box center [431, 49] width 21 height 12
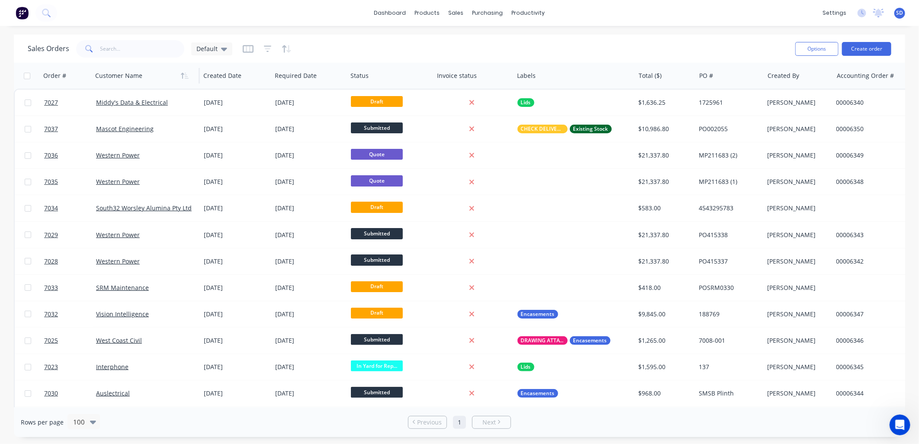
click at [177, 80] on div at bounding box center [143, 75] width 96 height 17
click at [183, 80] on button "button" at bounding box center [184, 75] width 13 height 13
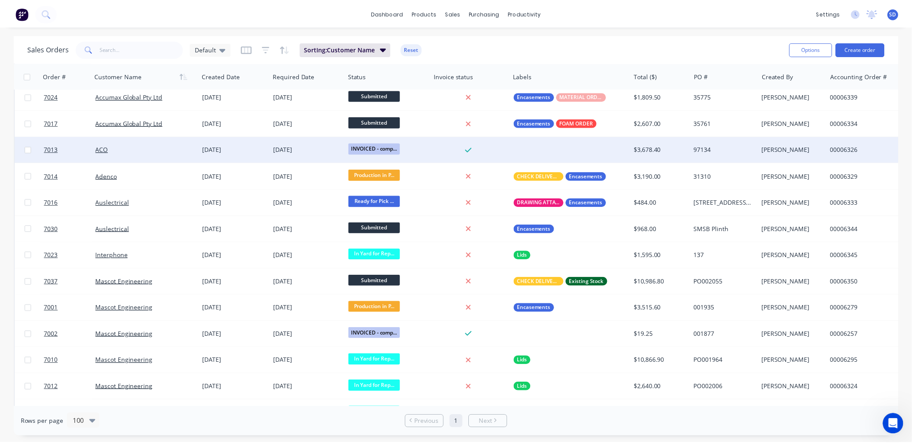
scroll to position [288, 0]
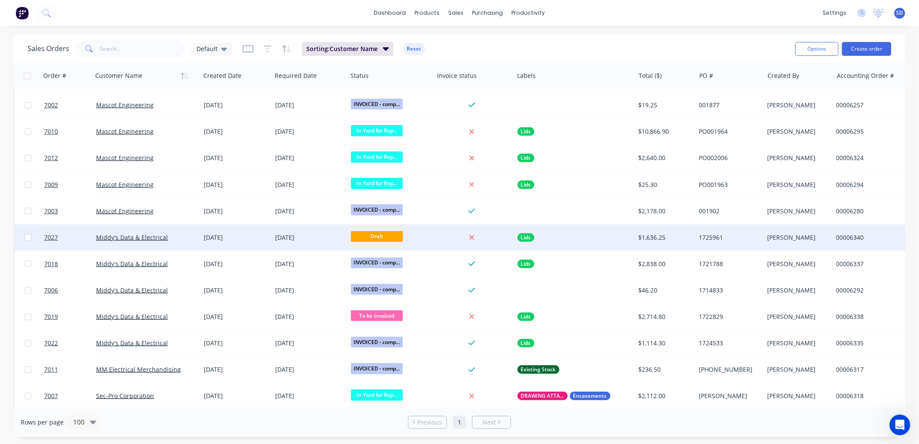
click at [691, 241] on div "$1,636.25" at bounding box center [665, 238] width 61 height 26
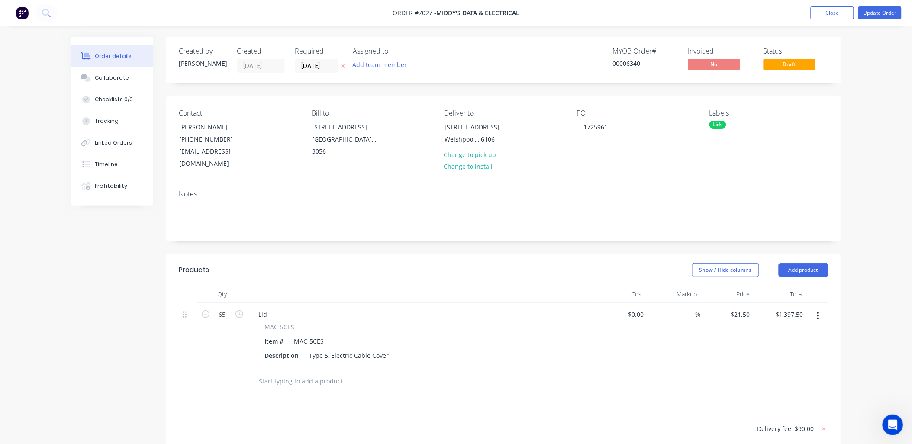
click at [879, 231] on div "Order details Collaborate Checklists 0/0 Tracking Linked Orders Timeline Profit…" at bounding box center [456, 306] width 912 height 612
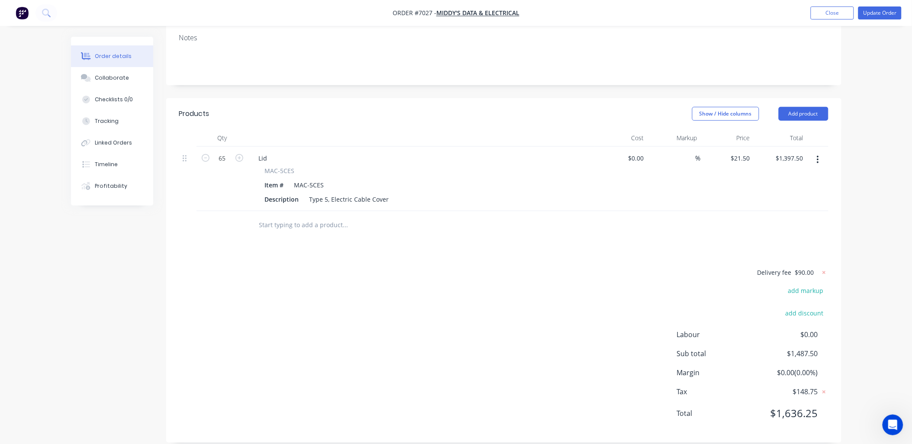
click at [861, 252] on div "Order details Collaborate Checklists 0/0 Tracking Linked Orders Timeline Profit…" at bounding box center [456, 150] width 912 height 612
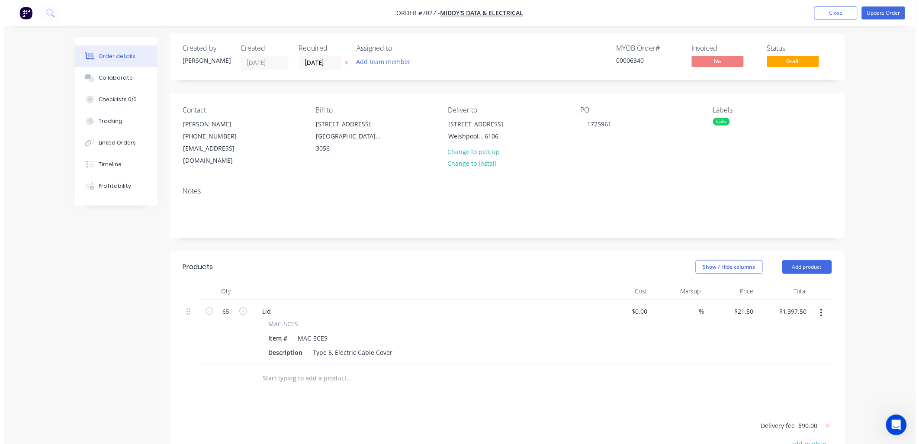
scroll to position [0, 0]
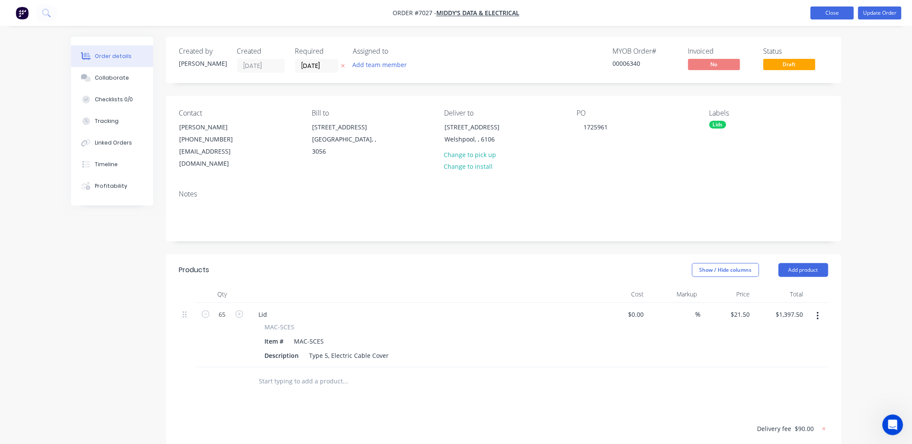
click at [826, 15] on button "Close" at bounding box center [832, 12] width 43 height 13
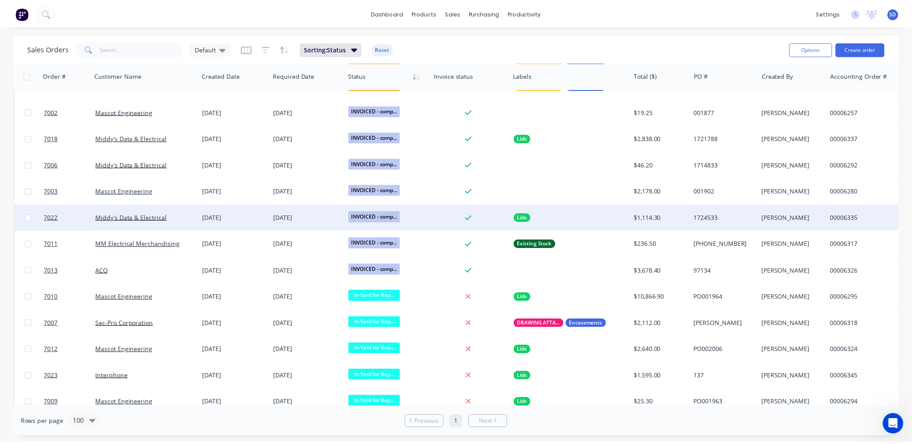
scroll to position [392, 0]
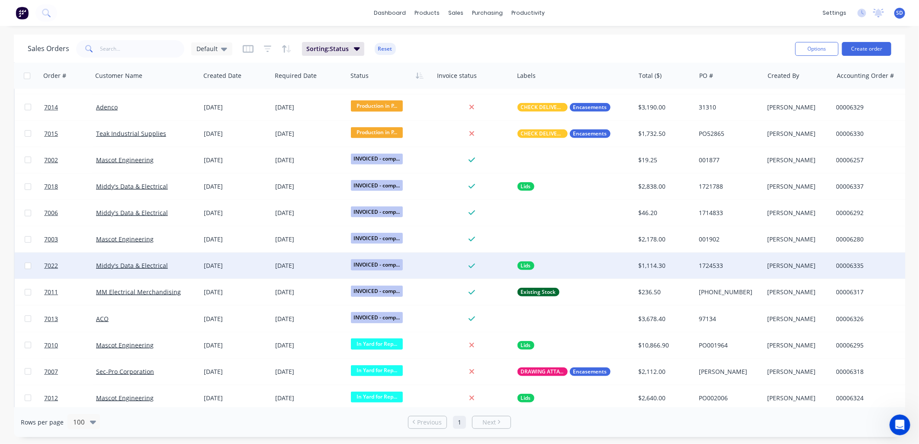
click at [727, 269] on div "1724533" at bounding box center [728, 265] width 58 height 9
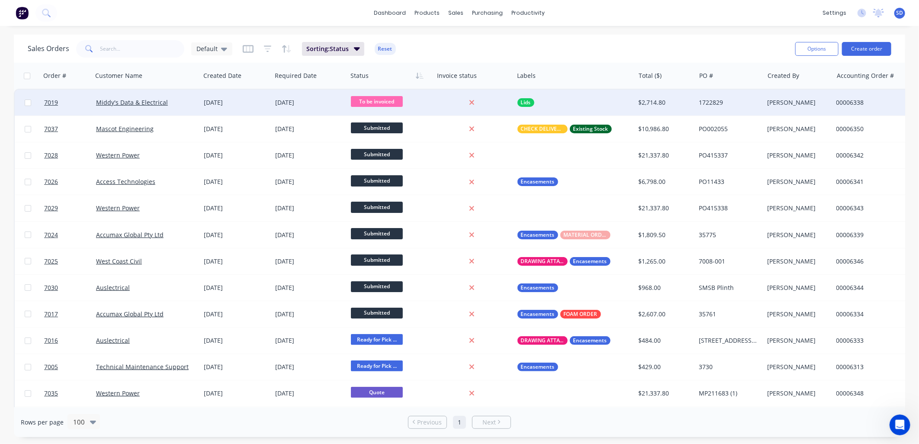
click at [190, 105] on div "Middy's Data & Electrical" at bounding box center [144, 102] width 96 height 9
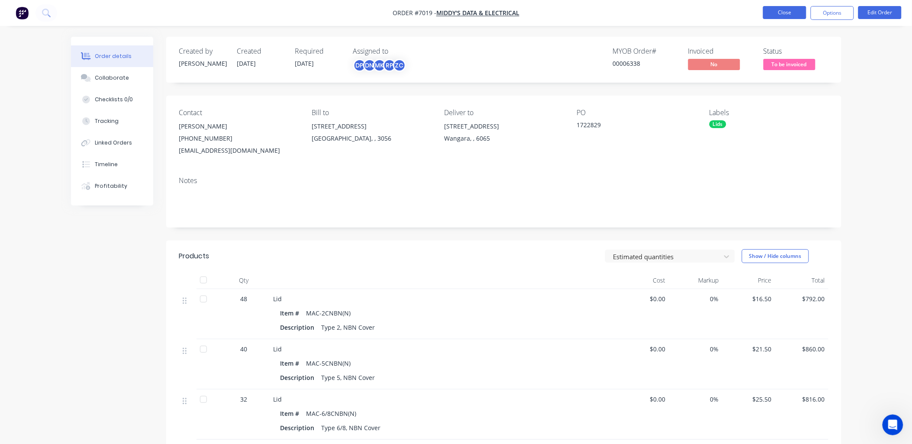
click at [778, 16] on button "Close" at bounding box center [784, 12] width 43 height 13
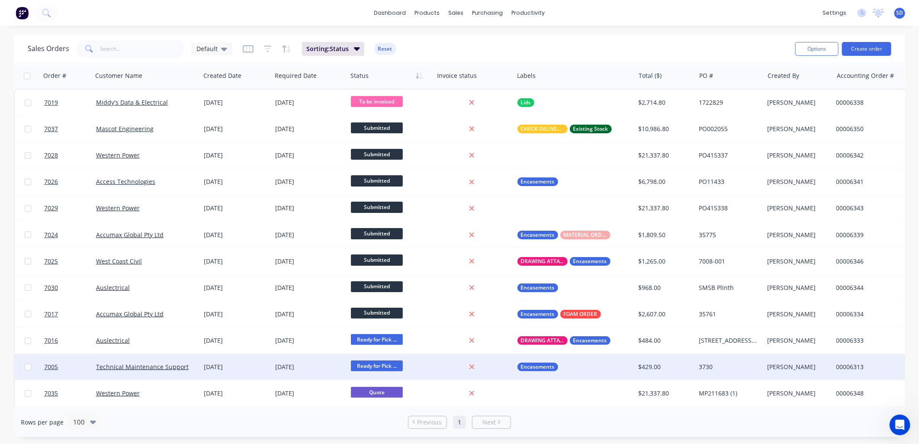
click at [243, 361] on div "[DATE]" at bounding box center [235, 367] width 71 height 26
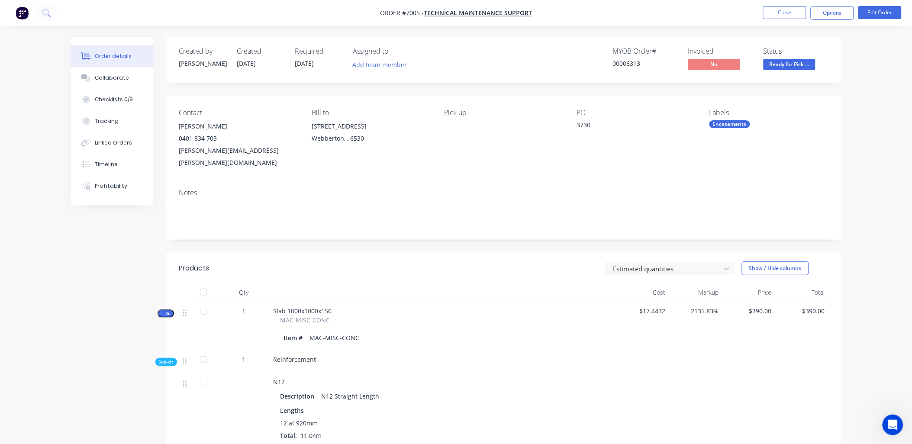
click at [794, 64] on span "Ready for Pick ..." at bounding box center [789, 64] width 52 height 11
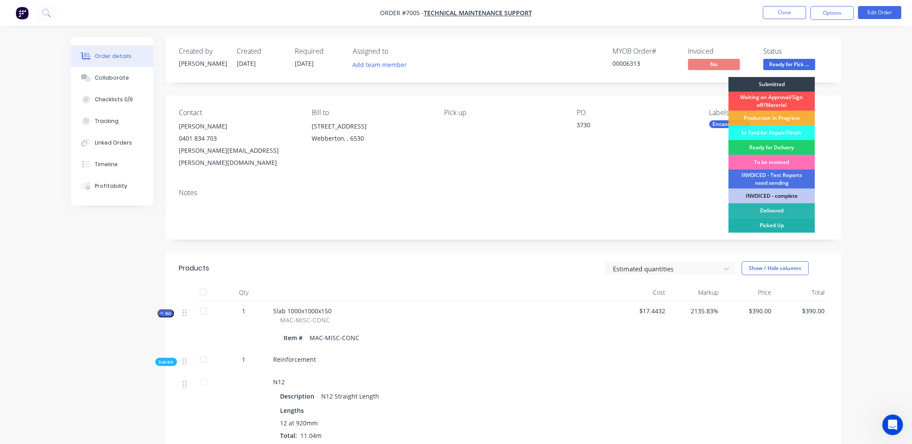
click at [771, 224] on div "Picked Up" at bounding box center [771, 225] width 87 height 15
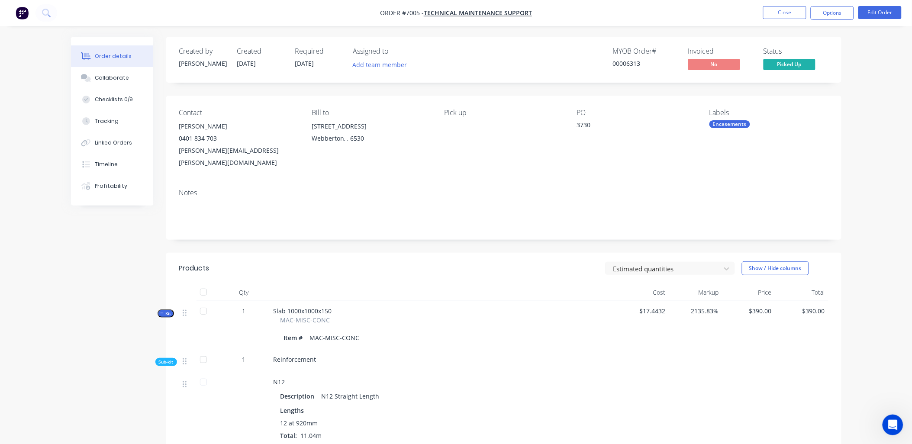
click at [161, 311] on icon "button" at bounding box center [162, 313] width 4 height 4
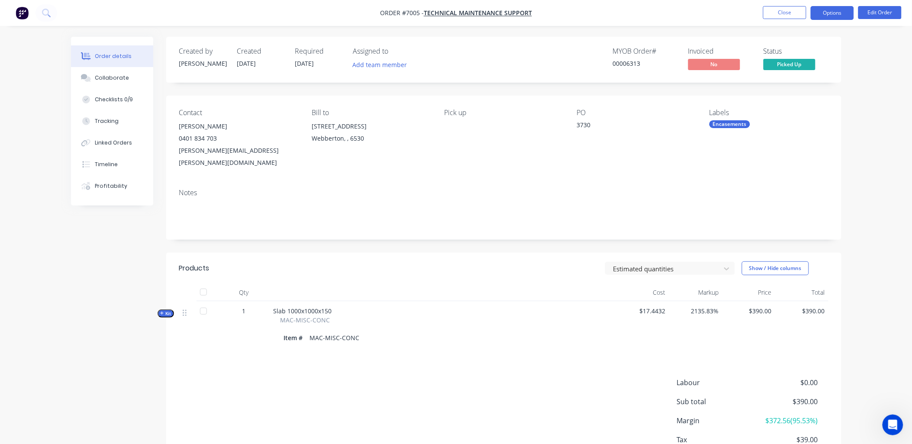
click at [834, 14] on button "Options" at bounding box center [832, 13] width 43 height 14
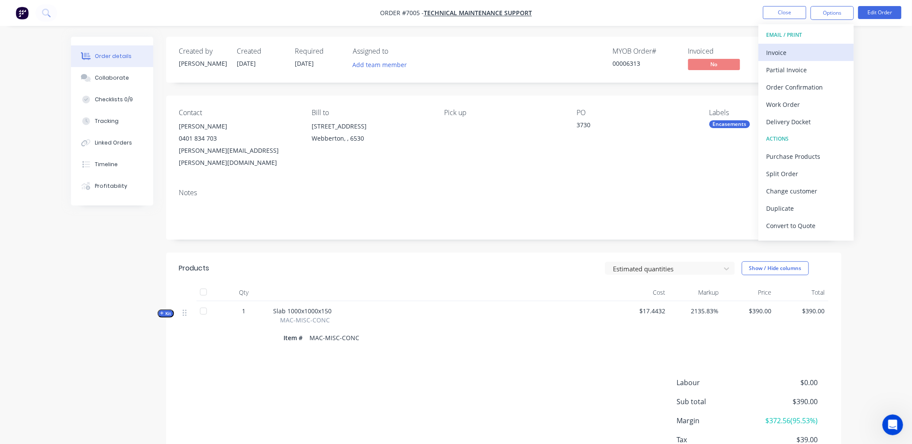
click at [794, 52] on div "Invoice" at bounding box center [806, 52] width 80 height 13
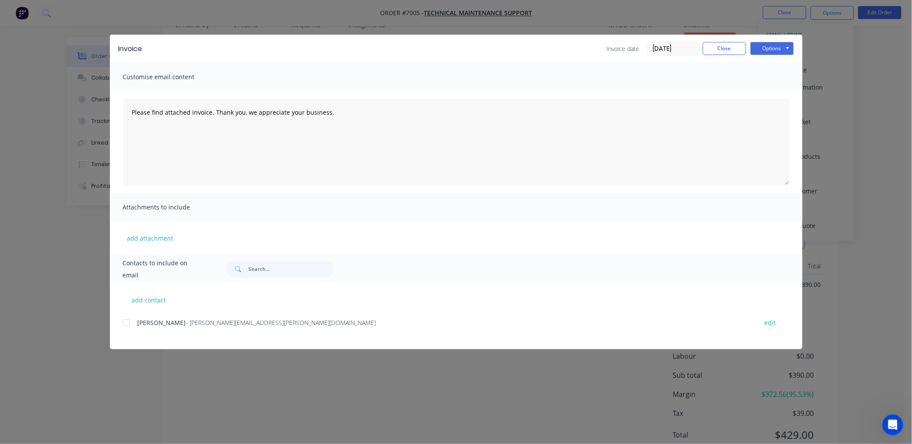
scroll to position [48, 0]
click at [782, 47] on button "Options" at bounding box center [771, 48] width 43 height 13
click at [771, 66] on button "Preview" at bounding box center [777, 64] width 55 height 14
click at [715, 47] on button "Close" at bounding box center [724, 48] width 43 height 13
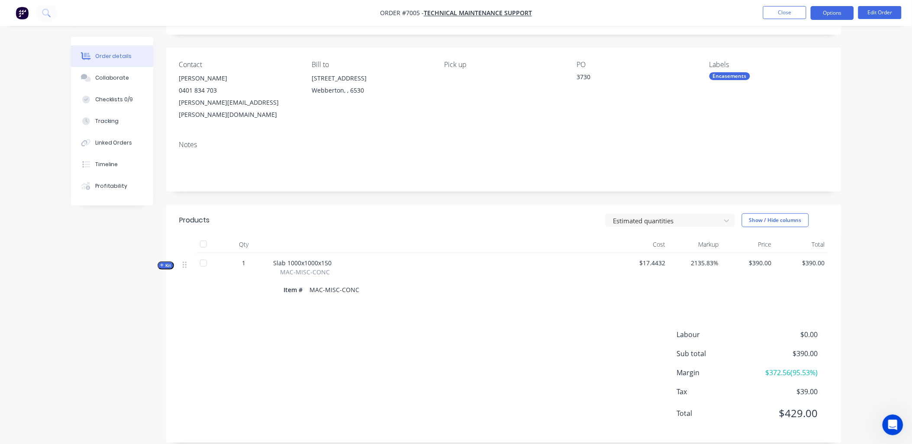
click at [827, 12] on button "Options" at bounding box center [832, 13] width 43 height 14
click at [785, 16] on button "Close" at bounding box center [784, 12] width 43 height 13
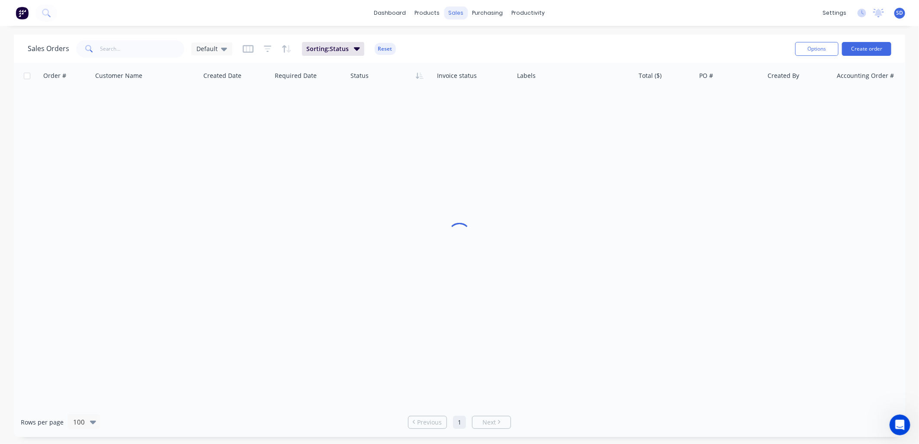
click at [455, 14] on div "sales" at bounding box center [456, 12] width 24 height 13
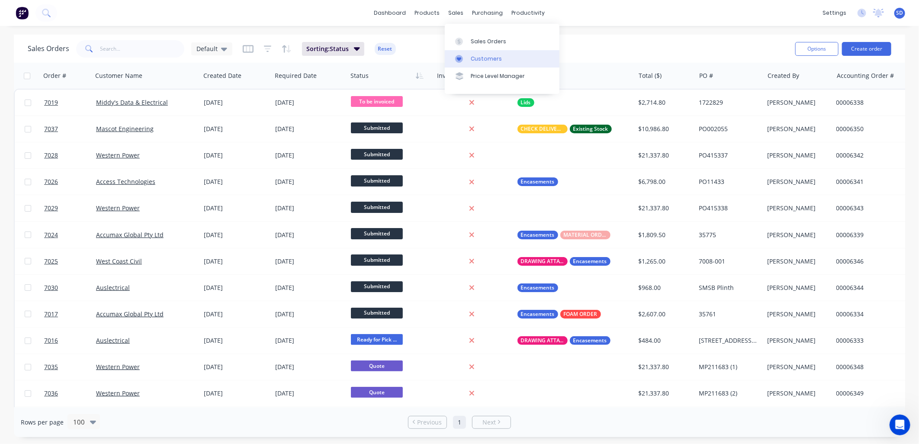
click at [487, 58] on div "Customers" at bounding box center [486, 59] width 31 height 8
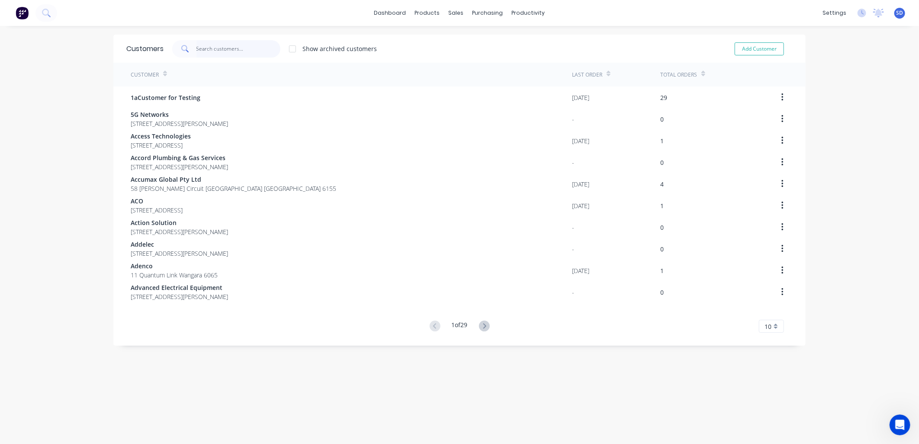
click at [209, 50] on input "text" at bounding box center [238, 48] width 84 height 17
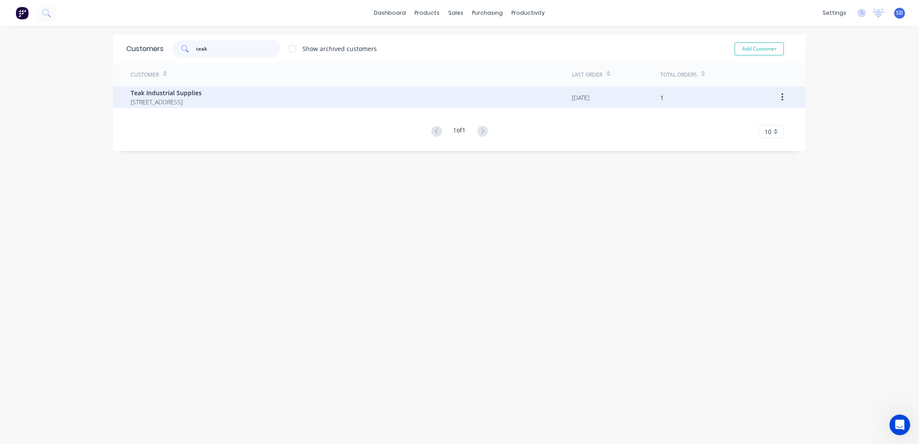
type input "teak"
click at [187, 98] on span "[STREET_ADDRESS]" at bounding box center [166, 101] width 71 height 9
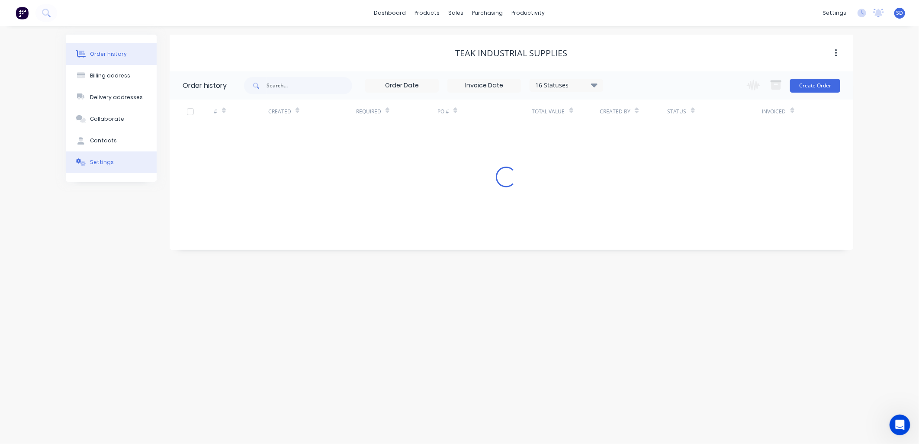
click at [98, 164] on div "Settings" at bounding box center [102, 162] width 24 height 8
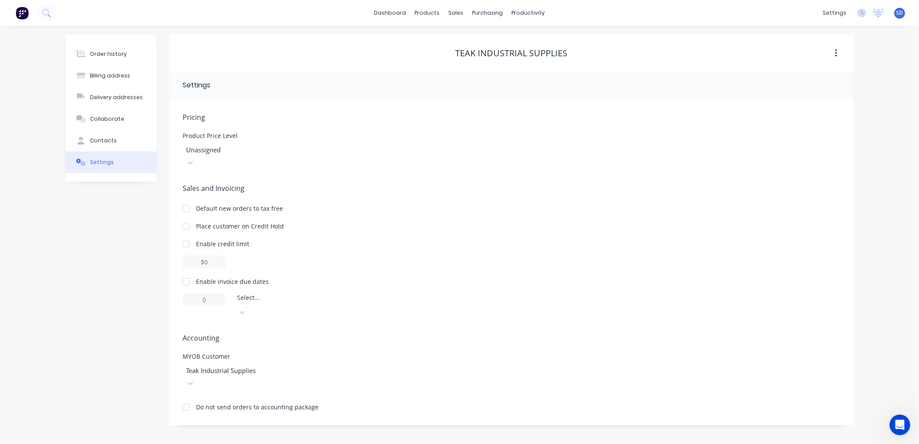
click at [189, 273] on div at bounding box center [185, 281] width 17 height 17
click at [196, 293] on input "1" at bounding box center [204, 299] width 43 height 13
type input "31"
click at [456, 204] on div "Sales and Invoicing Default new orders to tax free Place customer on Credit Hol…" at bounding box center [512, 251] width 658 height 136
click at [329, 294] on div at bounding box center [299, 299] width 125 height 11
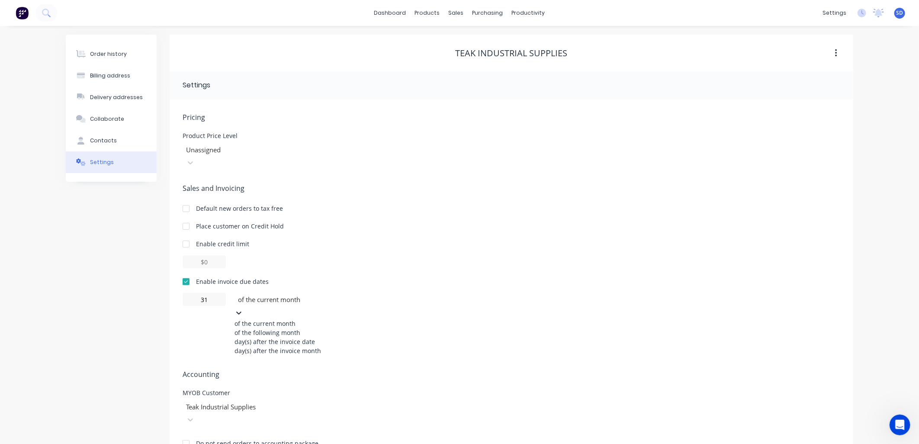
click at [283, 328] on div "of the following month" at bounding box center [300, 332] width 130 height 9
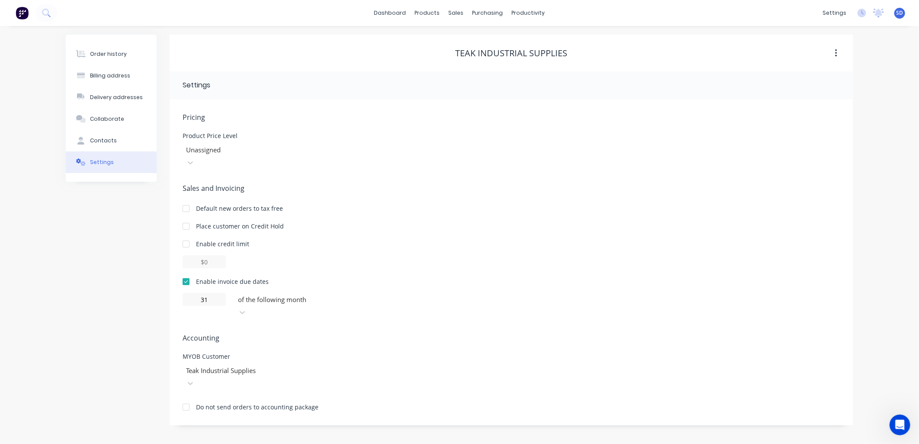
click at [495, 333] on span "Accounting" at bounding box center [512, 338] width 658 height 10
click at [423, 16] on div "products" at bounding box center [428, 12] width 34 height 13
click at [454, 11] on div "sales" at bounding box center [456, 12] width 24 height 13
click at [479, 36] on link "Sales Orders" at bounding box center [502, 40] width 115 height 17
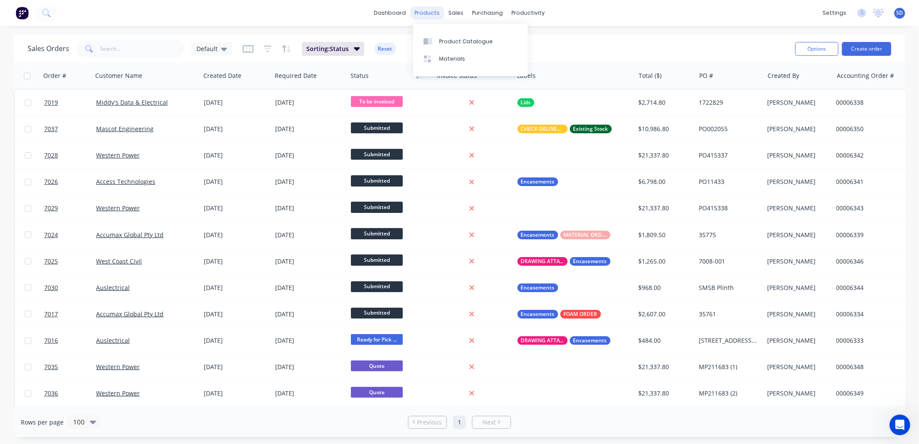
click at [434, 14] on div "products" at bounding box center [428, 12] width 34 height 13
click at [482, 55] on div "Customers" at bounding box center [486, 59] width 31 height 8
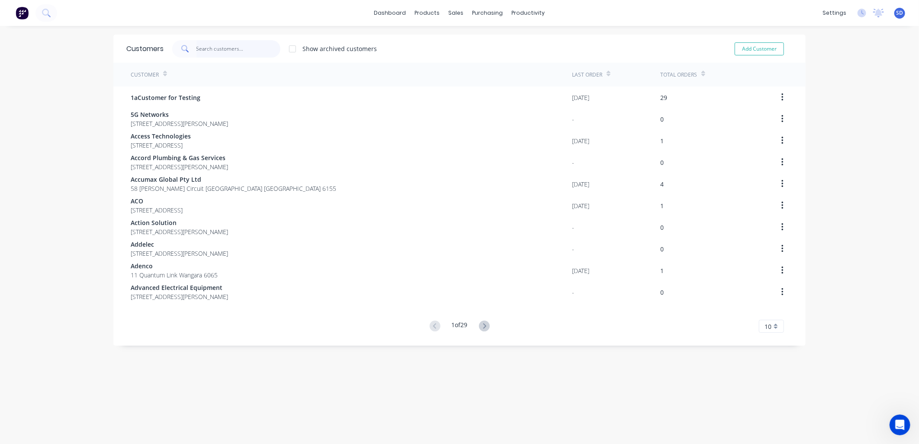
click at [219, 49] on input "text" at bounding box center [238, 48] width 84 height 17
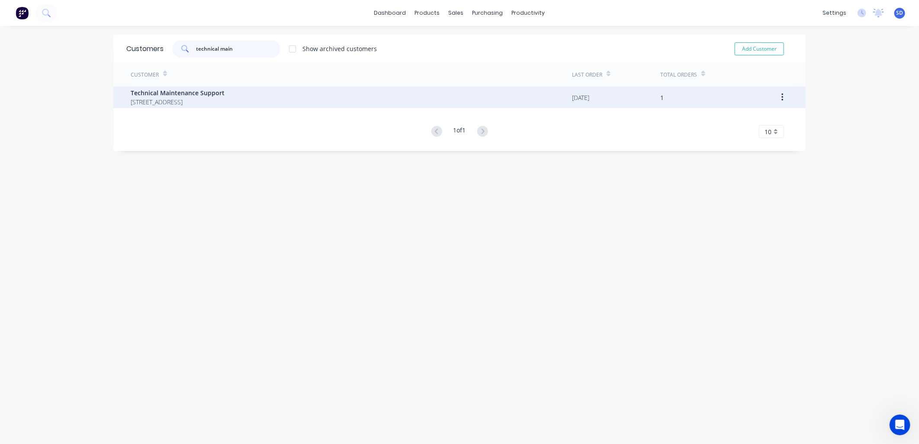
type input "technical main"
click at [195, 95] on span "Technical Maintenance Support" at bounding box center [178, 92] width 94 height 9
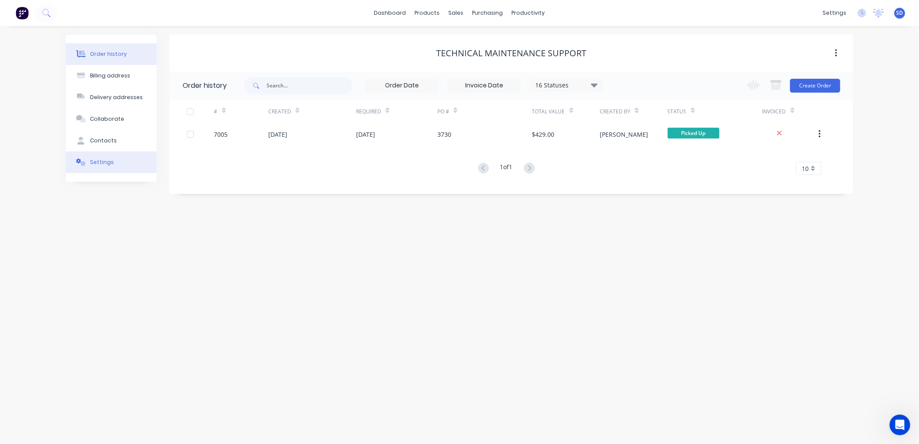
click at [123, 167] on button "Settings" at bounding box center [111, 162] width 91 height 22
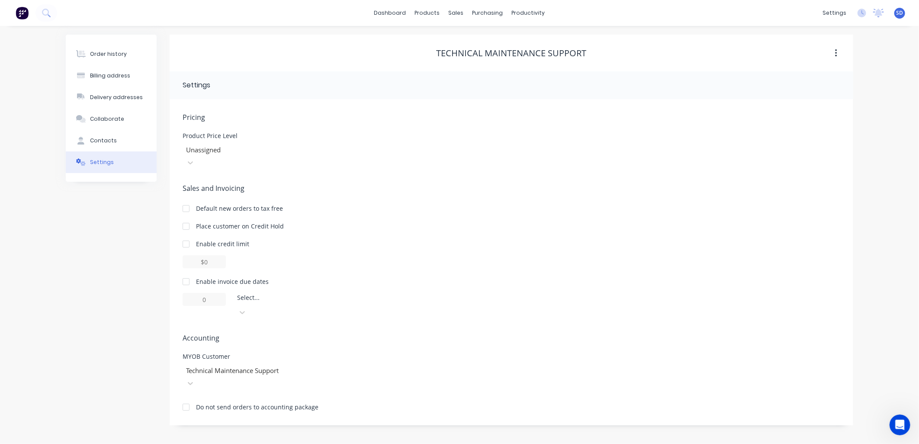
click at [185, 273] on div at bounding box center [185, 281] width 17 height 17
type input "1"
click at [207, 293] on input "1" at bounding box center [204, 299] width 43 height 13
type input "31"
click at [614, 260] on div "Sales and Invoicing Default new orders to tax free Place customer on Credit Hol…" at bounding box center [512, 251] width 658 height 136
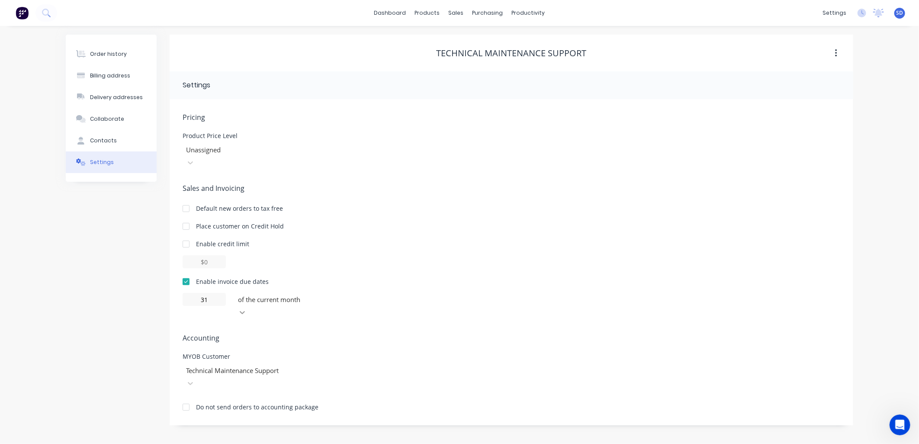
click at [247, 308] on icon at bounding box center [242, 312] width 9 height 9
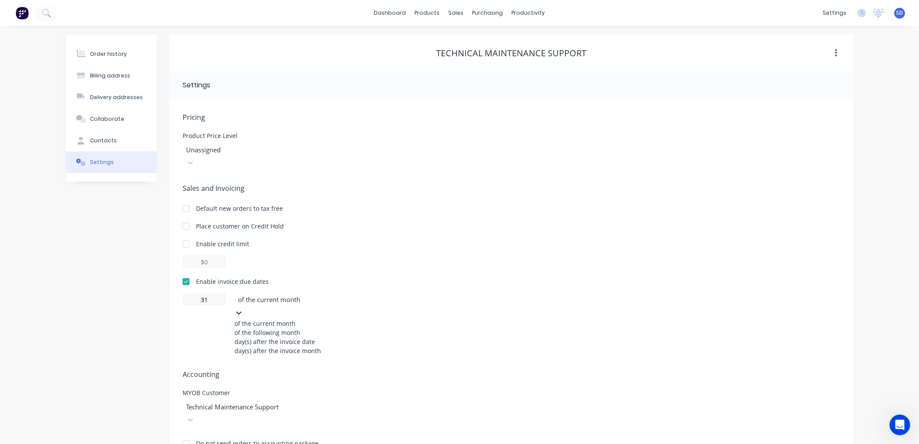
click at [296, 328] on div "of the following month" at bounding box center [300, 332] width 130 height 9
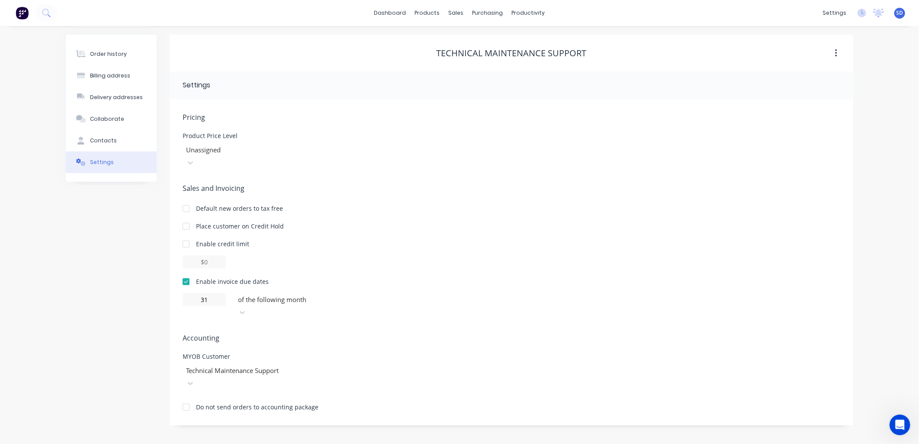
click at [487, 300] on div "Pricing Product Price Level Unassigned Sales and Invoicing Default new orders t…" at bounding box center [512, 268] width 658 height 313
click at [441, 278] on div "Enable invoice due dates 31 of the following month" at bounding box center [512, 298] width 658 height 42
click at [96, 48] on button "Order history" at bounding box center [111, 54] width 91 height 22
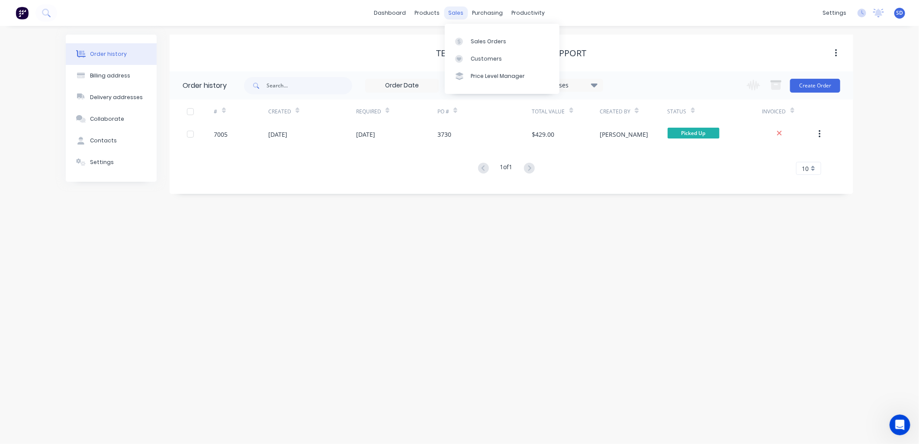
click at [456, 12] on div "sales" at bounding box center [456, 12] width 24 height 13
click at [499, 44] on div "Sales Orders" at bounding box center [488, 42] width 35 height 8
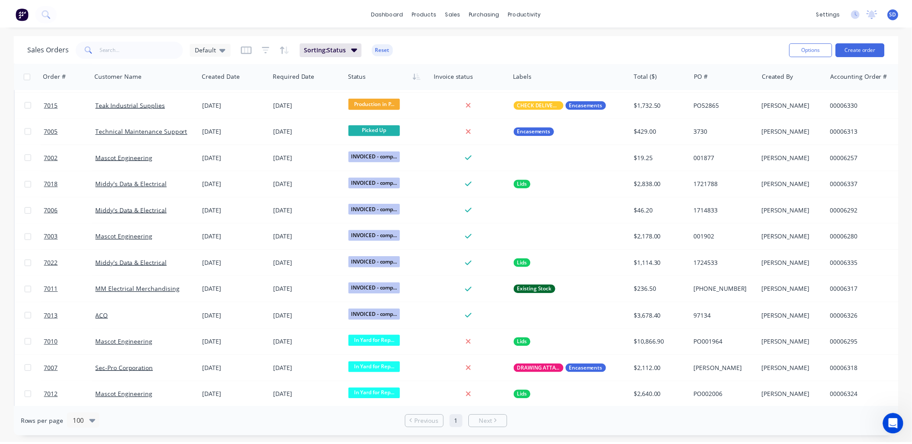
scroll to position [344, 0]
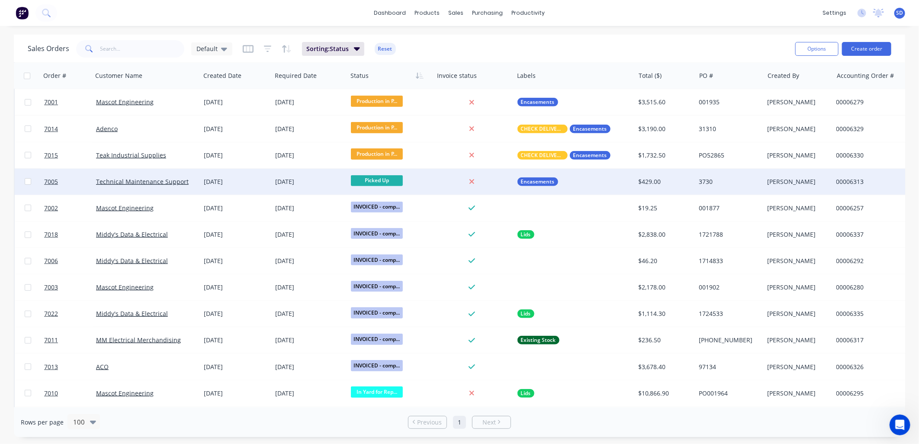
click at [180, 174] on div "Technical Maintenance Support" at bounding box center [147, 182] width 108 height 26
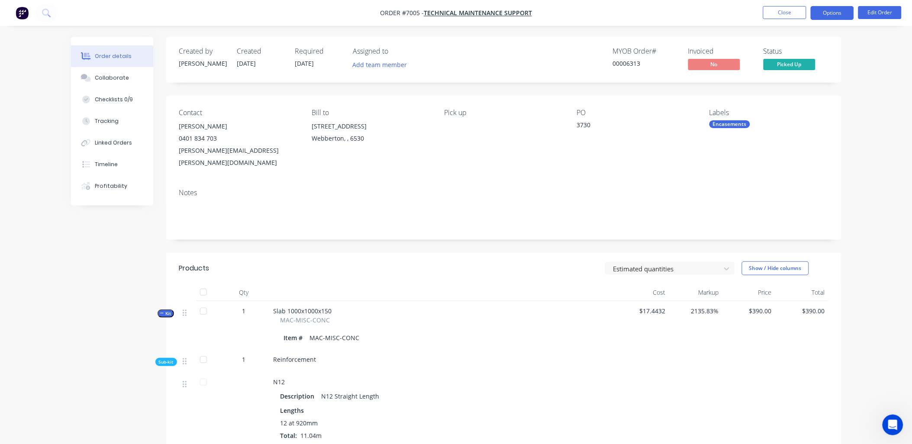
click at [842, 15] on button "Options" at bounding box center [832, 13] width 43 height 14
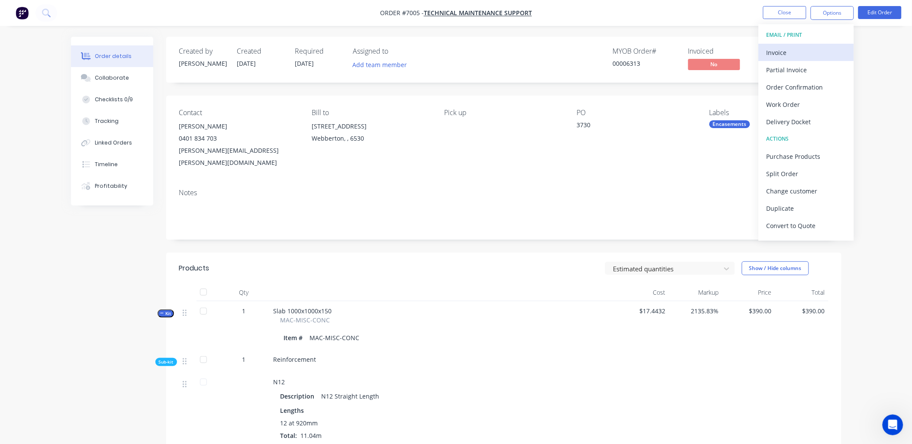
click at [804, 51] on div "Invoice" at bounding box center [806, 52] width 80 height 13
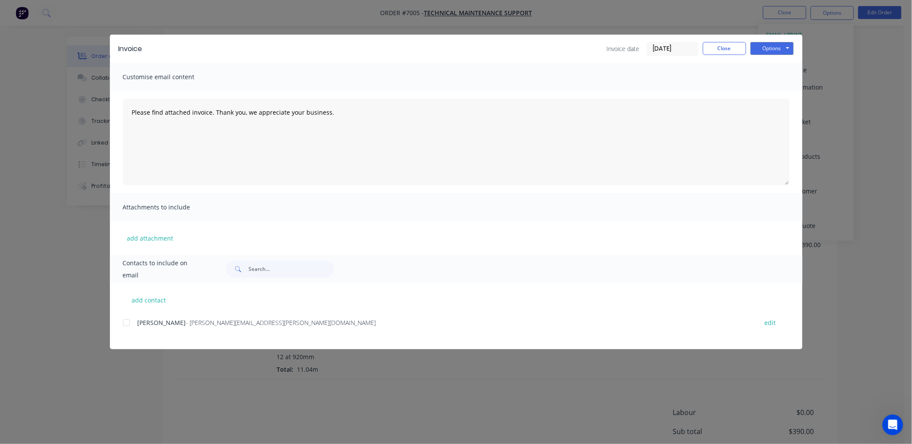
scroll to position [145, 0]
click at [782, 48] on button "Options" at bounding box center [771, 48] width 43 height 13
click at [786, 66] on button "Preview" at bounding box center [777, 64] width 55 height 14
click at [141, 299] on button "add contact" at bounding box center [149, 299] width 52 height 13
select select "AU"
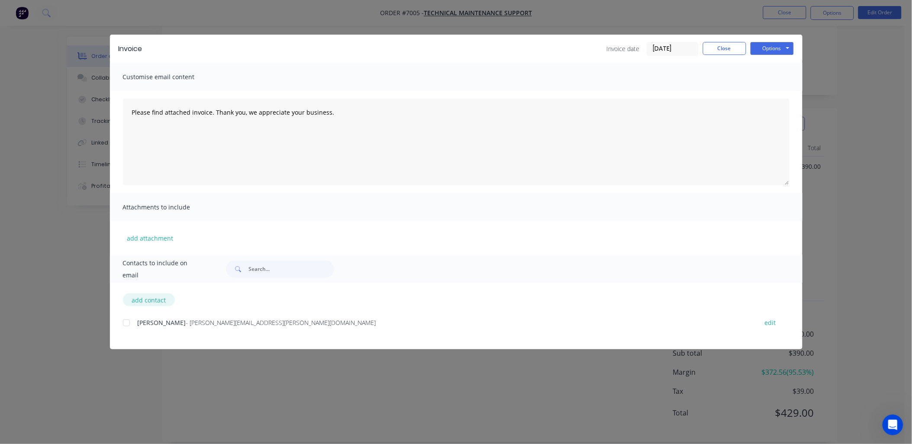
select select "AU"
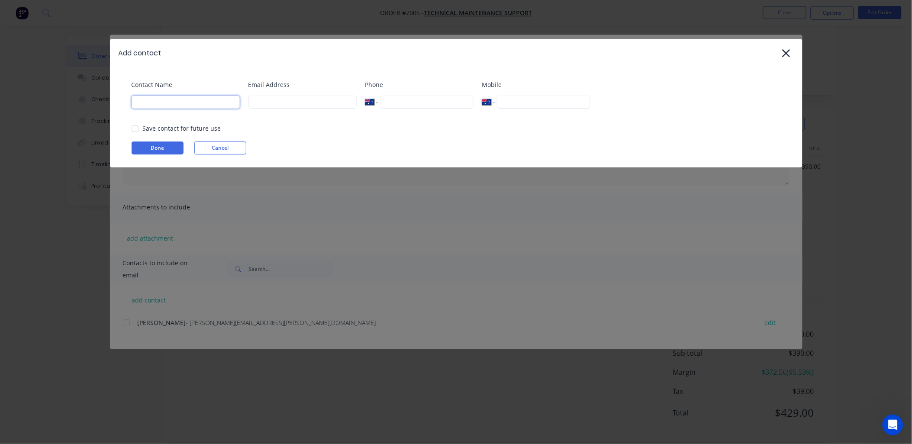
click at [183, 105] on input at bounding box center [186, 102] width 108 height 13
type input "Invoicing"
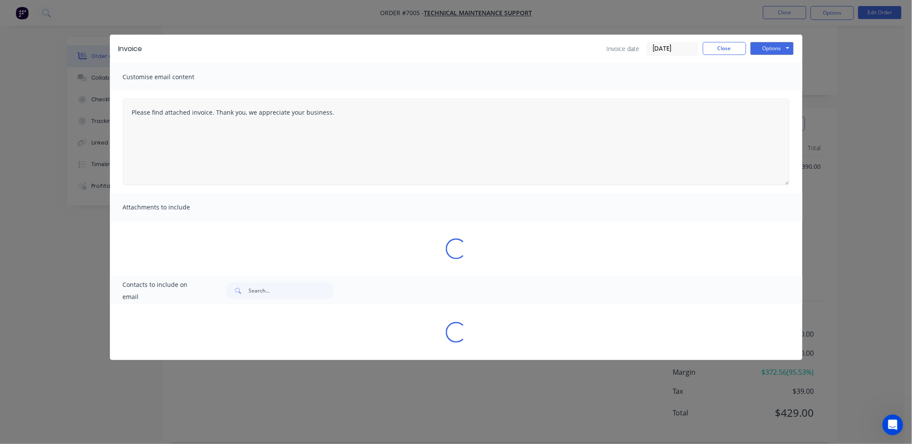
select select "AU"
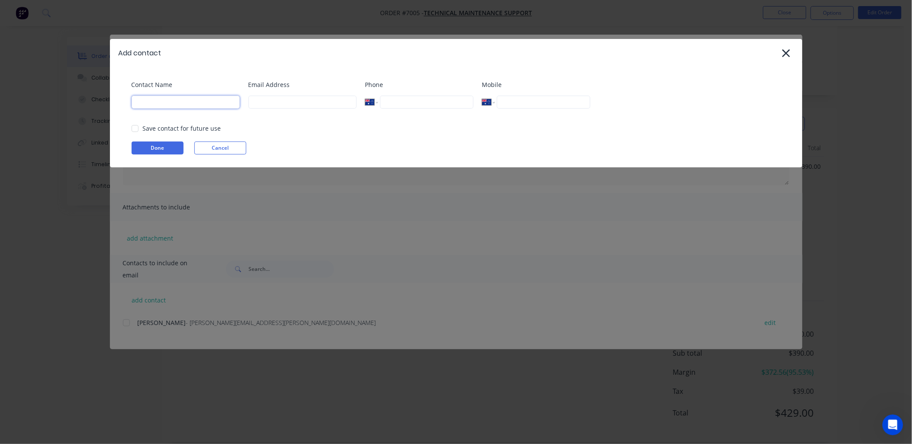
click at [208, 103] on input at bounding box center [186, 102] width 108 height 13
type input "Invoicing"
click at [275, 91] on div "Email Address" at bounding box center [302, 97] width 108 height 35
click at [276, 104] on input at bounding box center [302, 102] width 108 height 13
select select "AU"
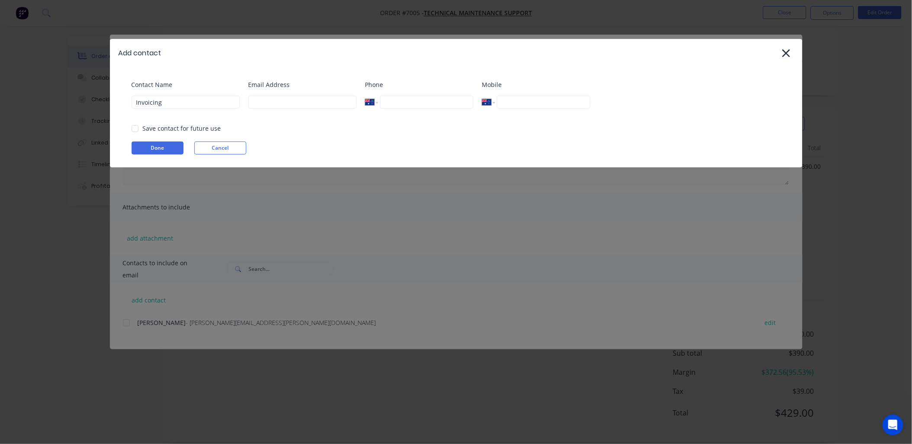
select select "AU"
click at [204, 103] on input at bounding box center [186, 102] width 108 height 13
select select "AU"
click at [790, 45] on div "Add contact" at bounding box center [456, 53] width 692 height 28
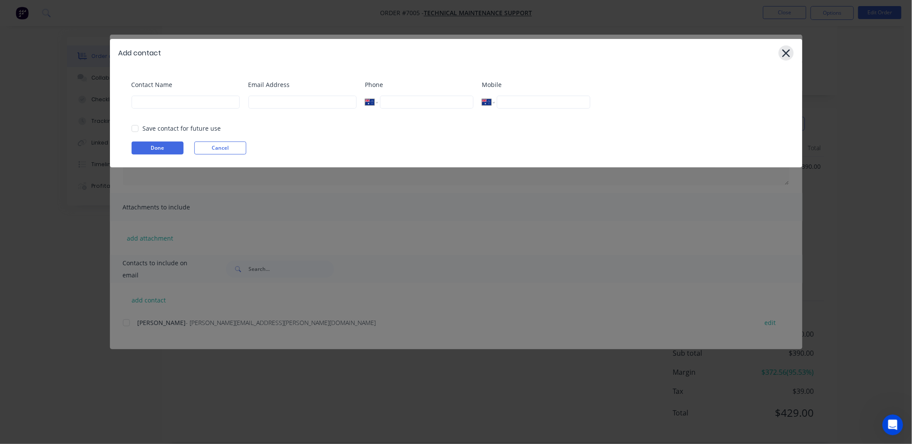
click at [787, 51] on icon at bounding box center [786, 53] width 8 height 8
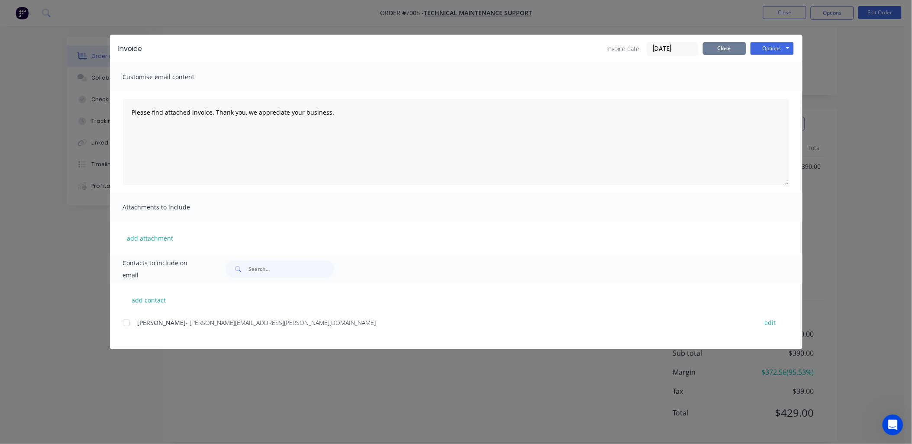
click at [705, 52] on button "Close" at bounding box center [724, 48] width 43 height 13
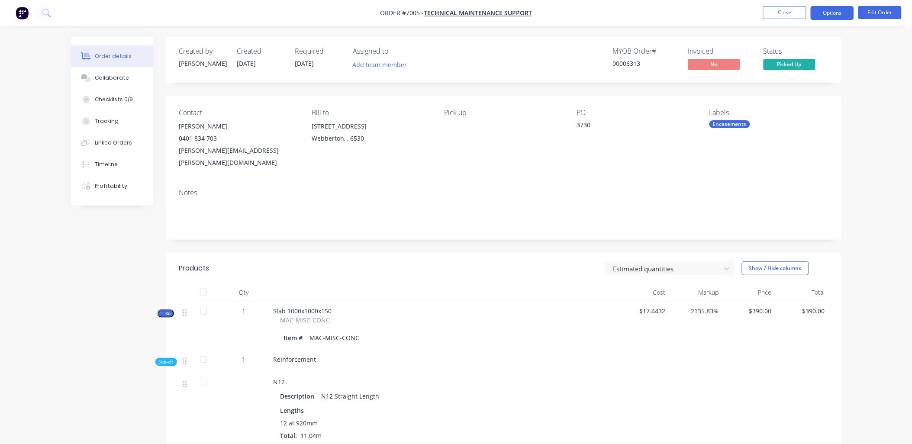
click at [837, 11] on button "Options" at bounding box center [832, 13] width 43 height 14
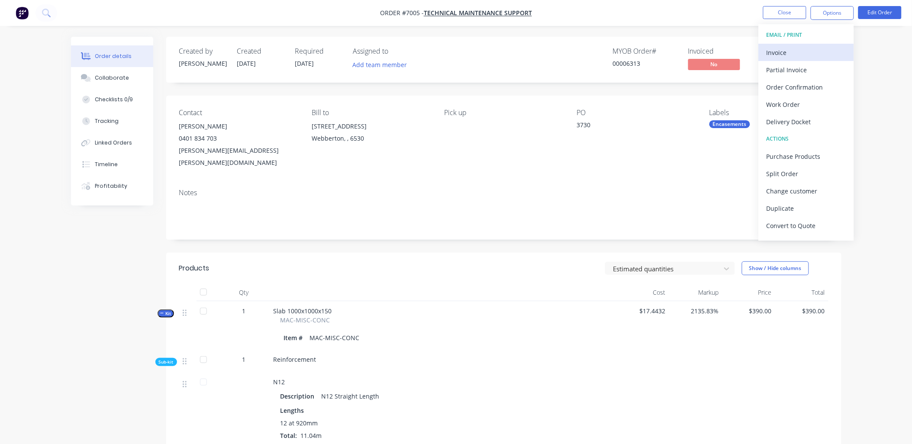
click at [791, 56] on div "Invoice" at bounding box center [806, 52] width 80 height 13
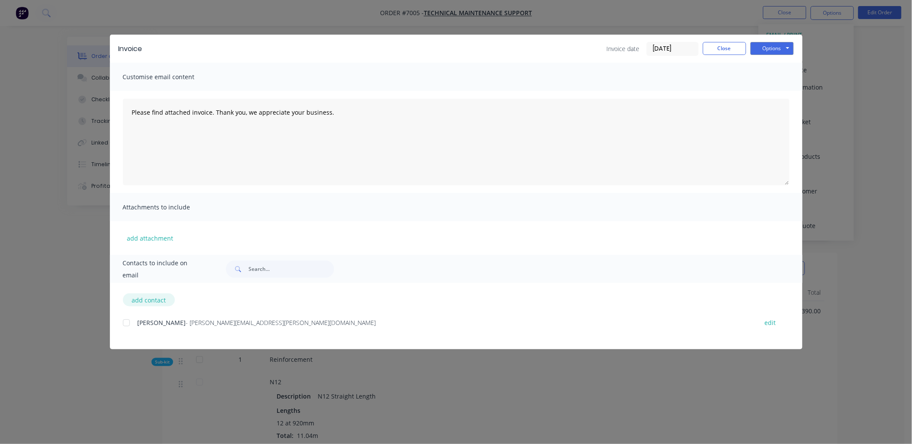
click at [143, 306] on button "add contact" at bounding box center [149, 299] width 52 height 13
select select "AU"
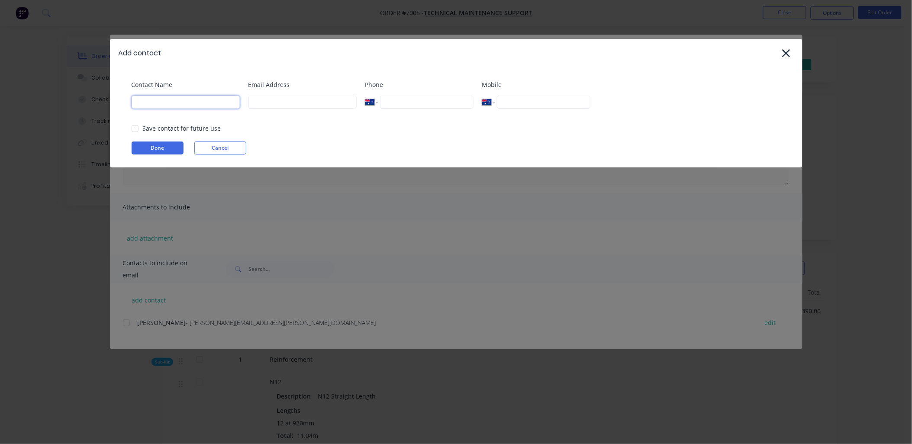
click at [167, 98] on input at bounding box center [186, 102] width 108 height 13
type input "i"
type input "Invoicing"
click at [262, 99] on input at bounding box center [302, 102] width 108 height 13
click at [203, 99] on input "Invoicing" at bounding box center [186, 102] width 108 height 13
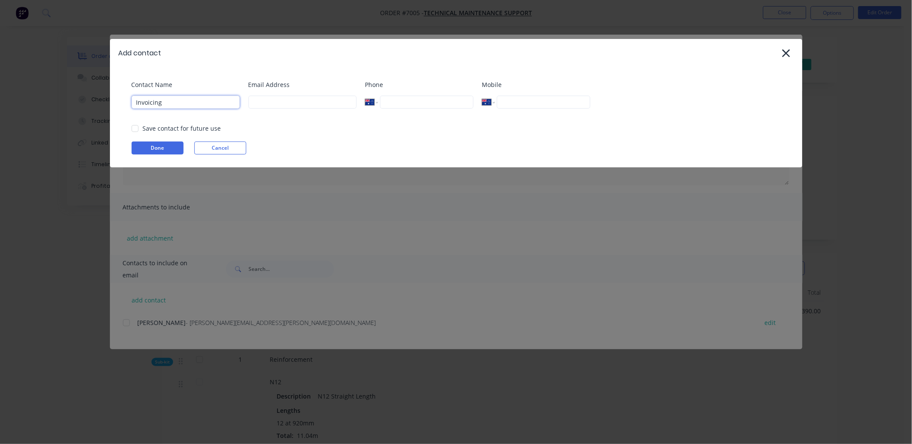
click at [184, 98] on input "Invoicing" at bounding box center [186, 102] width 108 height 13
click at [261, 99] on input at bounding box center [302, 102] width 108 height 13
type input "e"
click at [260, 101] on input at bounding box center [302, 102] width 108 height 13
click at [257, 103] on input at bounding box center [302, 102] width 108 height 13
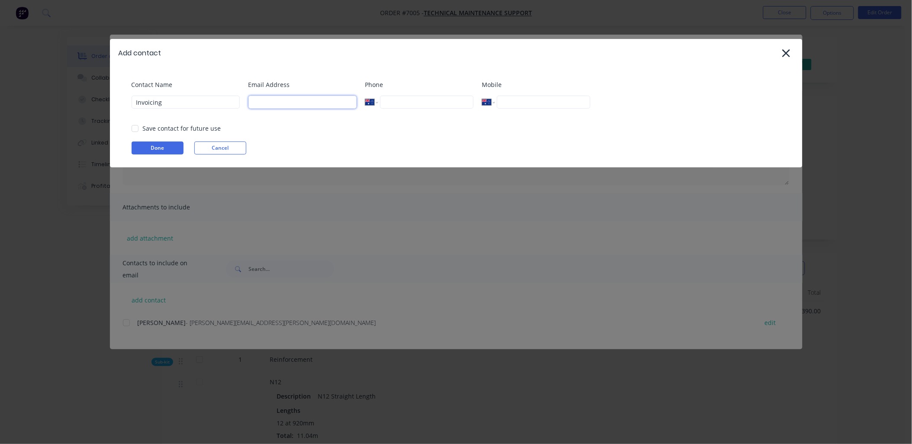
click at [258, 103] on input at bounding box center [302, 102] width 108 height 13
click at [273, 104] on input at bounding box center [302, 102] width 108 height 13
drag, startPoint x: 206, startPoint y: 103, endPoint x: 118, endPoint y: 103, distance: 88.7
click at [118, 103] on div "Contact Name Invoicing Email Address Phone International Afghanistan Åland Isla…" at bounding box center [456, 117] width 692 height 100
click at [785, 55] on icon at bounding box center [786, 53] width 9 height 12
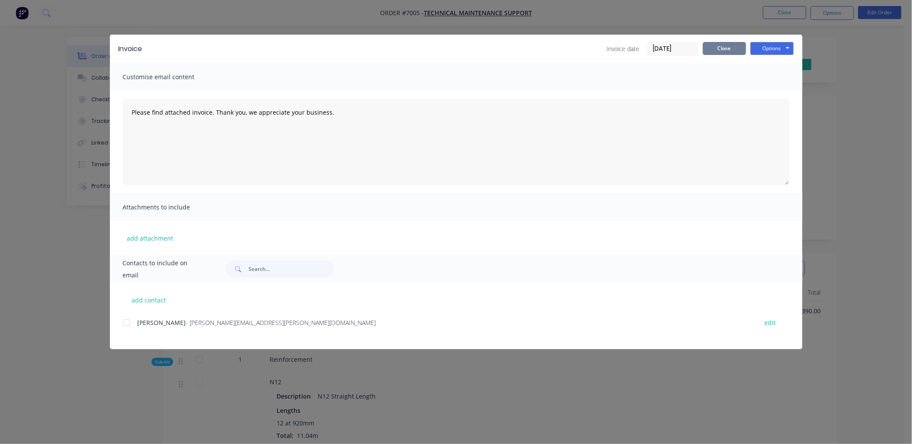
click at [723, 50] on button "Close" at bounding box center [724, 48] width 43 height 13
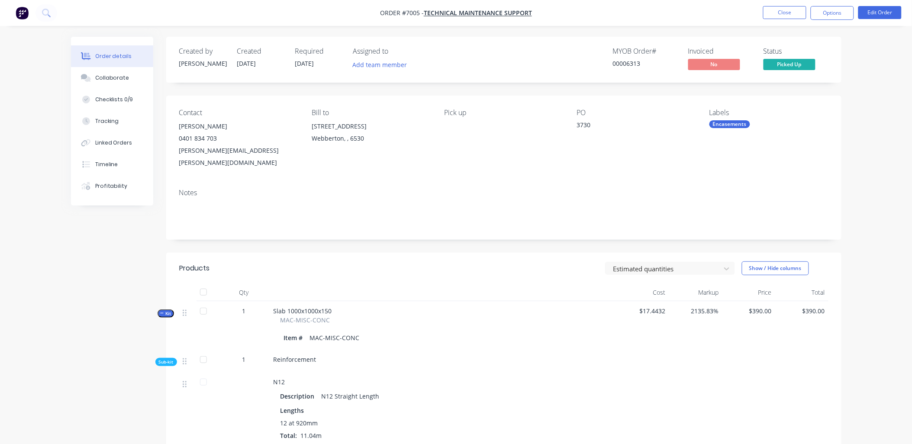
click at [884, 156] on div "Order details Collaborate Checklists 0/9 Tracking Linked Orders Timeline Profit…" at bounding box center [456, 300] width 912 height 600
click at [180, 302] on div at bounding box center [187, 325] width 17 height 48
click at [163, 311] on icon "button" at bounding box center [162, 313] width 4 height 4
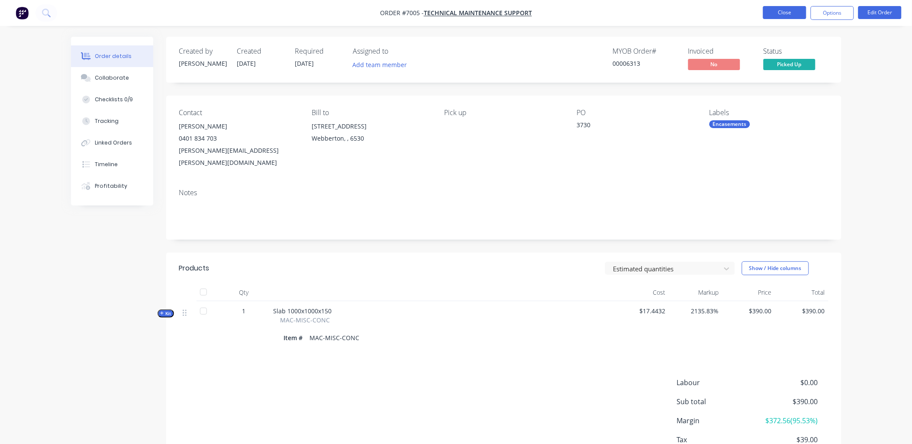
click at [782, 11] on button "Close" at bounding box center [784, 12] width 43 height 13
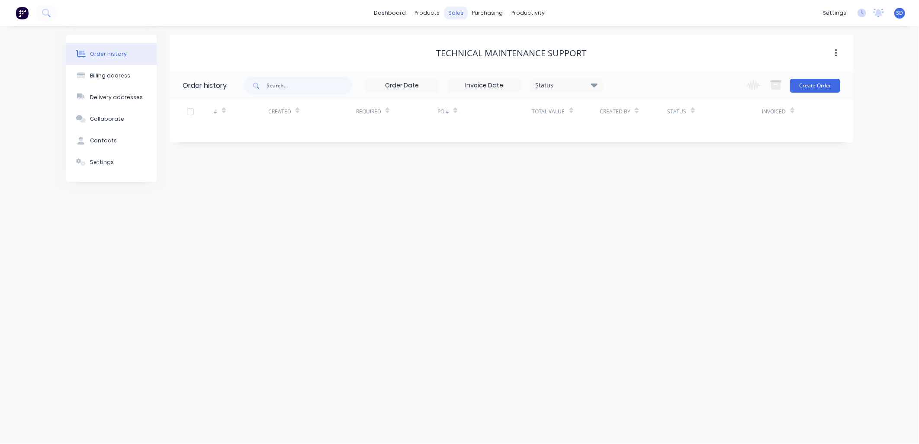
click at [467, 6] on div "dashboard products sales purchasing productivity dashboard products Product Cat…" at bounding box center [459, 13] width 919 height 26
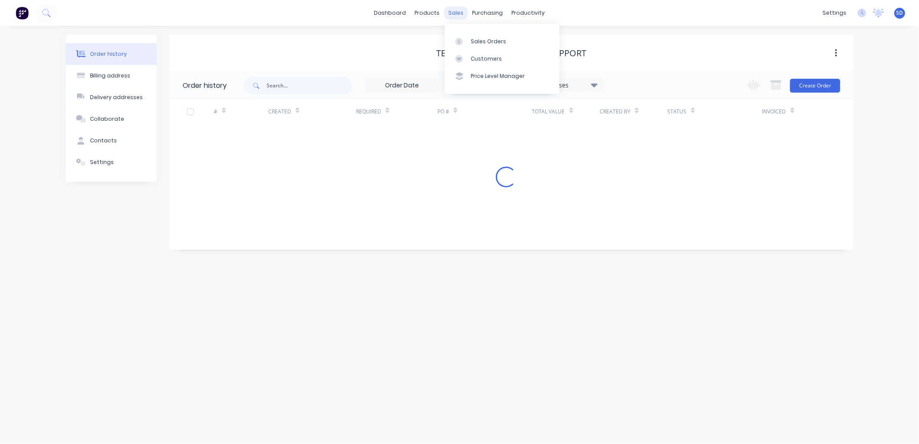
click at [457, 15] on div "sales" at bounding box center [456, 12] width 24 height 13
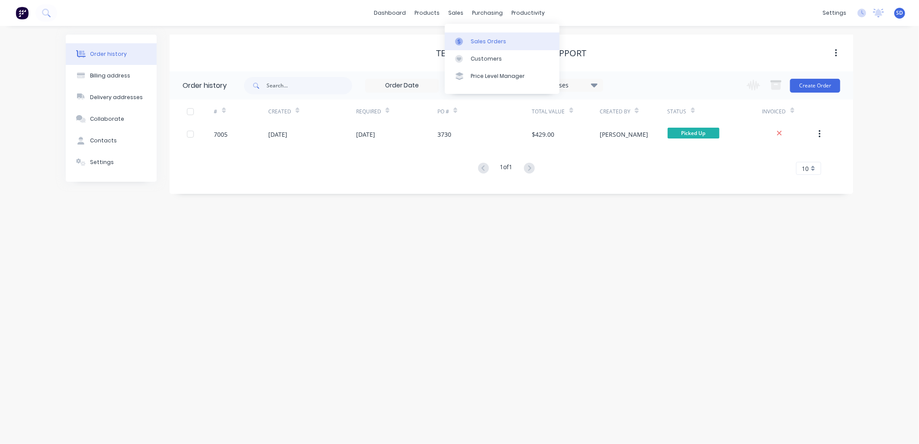
click at [479, 45] on div "Sales Orders" at bounding box center [488, 42] width 35 height 8
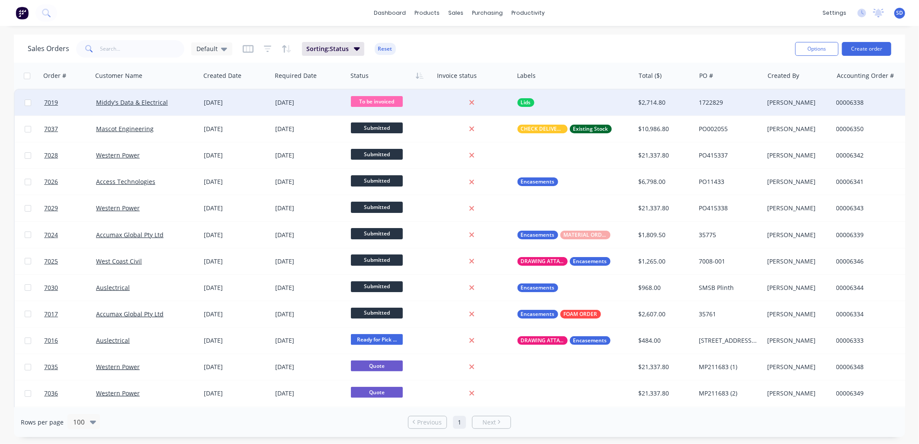
click at [335, 100] on div "[DATE]" at bounding box center [309, 102] width 69 height 9
